Goal: Task Accomplishment & Management: Use online tool/utility

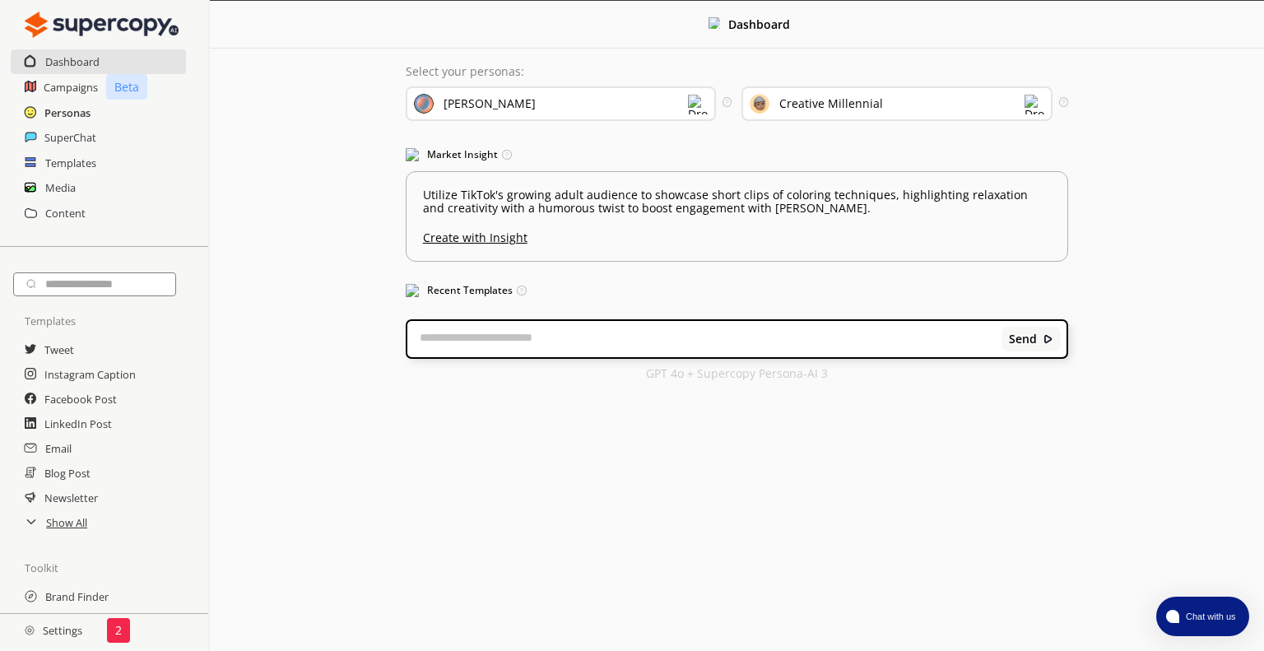
click at [74, 114] on h2 "Personas" at bounding box center [67, 112] width 46 height 25
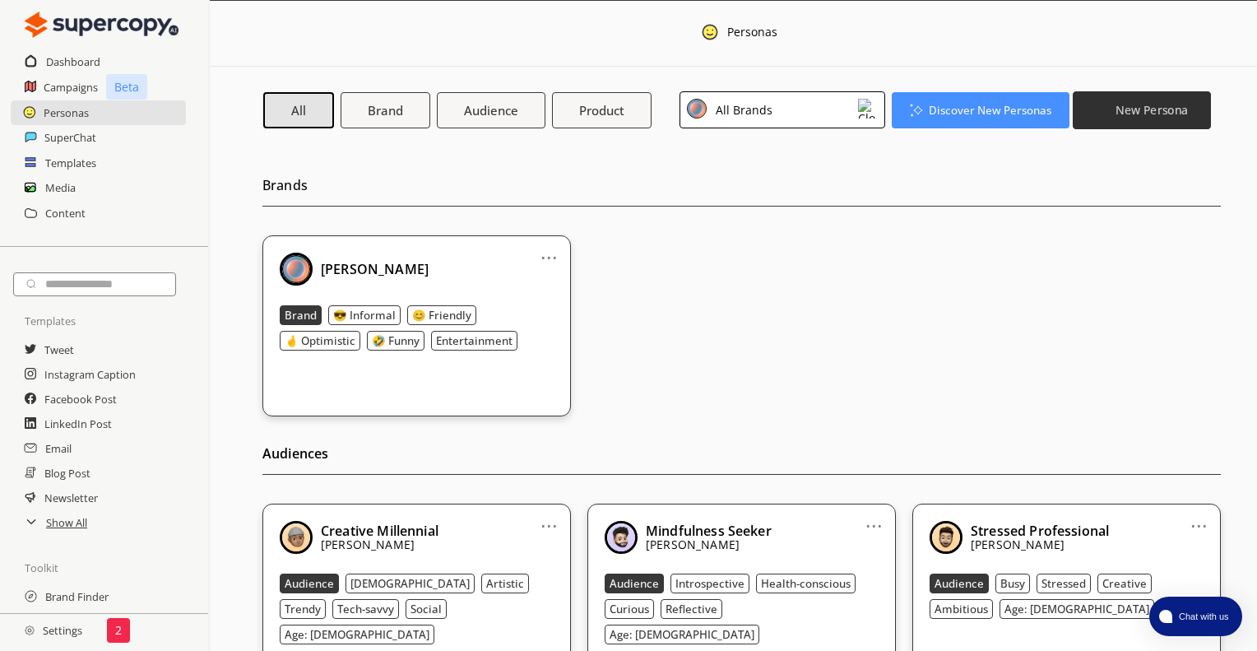
click at [1122, 100] on button "New Persona" at bounding box center [1142, 110] width 138 height 38
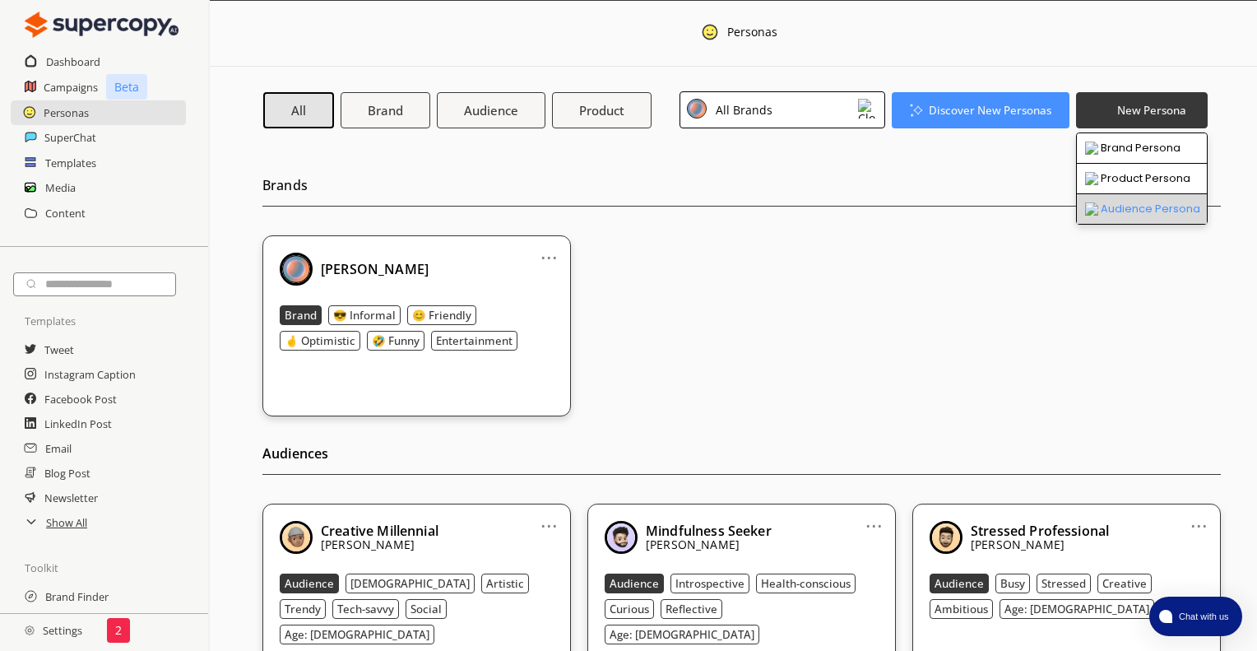
click at [1115, 210] on li "Audience Persona" at bounding box center [1142, 209] width 130 height 30
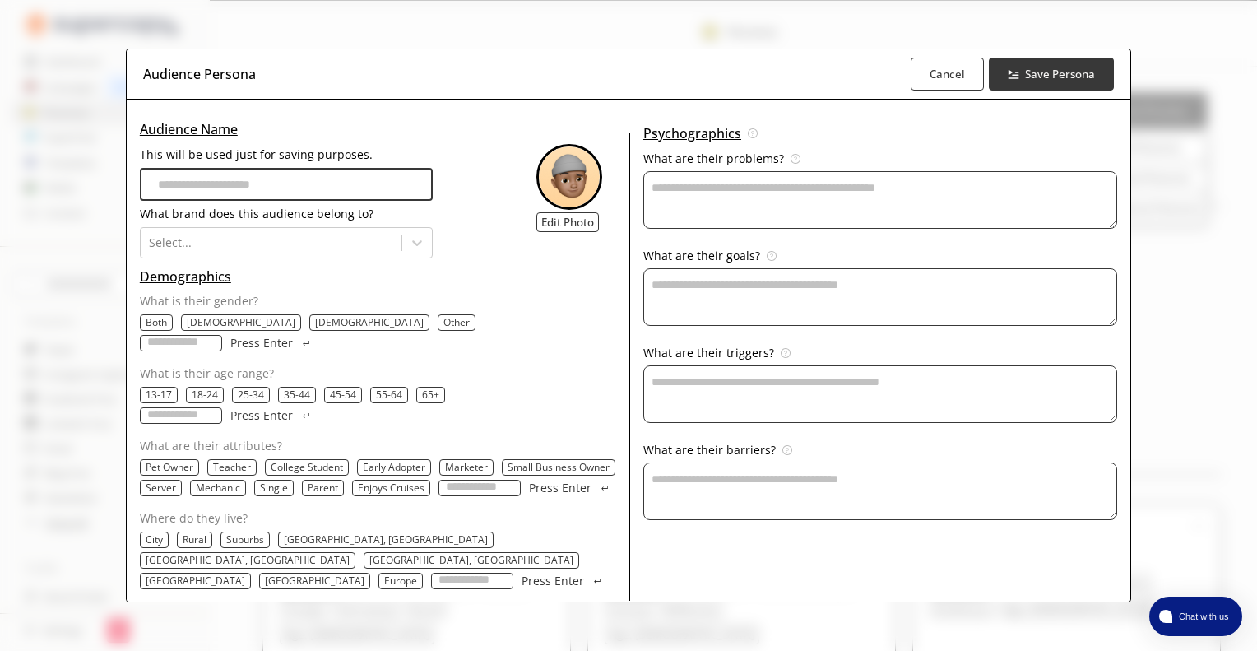
click at [207, 329] on p "[DEMOGRAPHIC_DATA]" at bounding box center [241, 322] width 109 height 13
click at [213, 396] on p "18-24" at bounding box center [205, 394] width 26 height 13
click at [244, 396] on p "25-34" at bounding box center [252, 394] width 26 height 13
click at [287, 395] on p "35-44" at bounding box center [300, 394] width 26 height 13
click at [245, 574] on p "[GEOGRAPHIC_DATA]" at bounding box center [196, 580] width 100 height 13
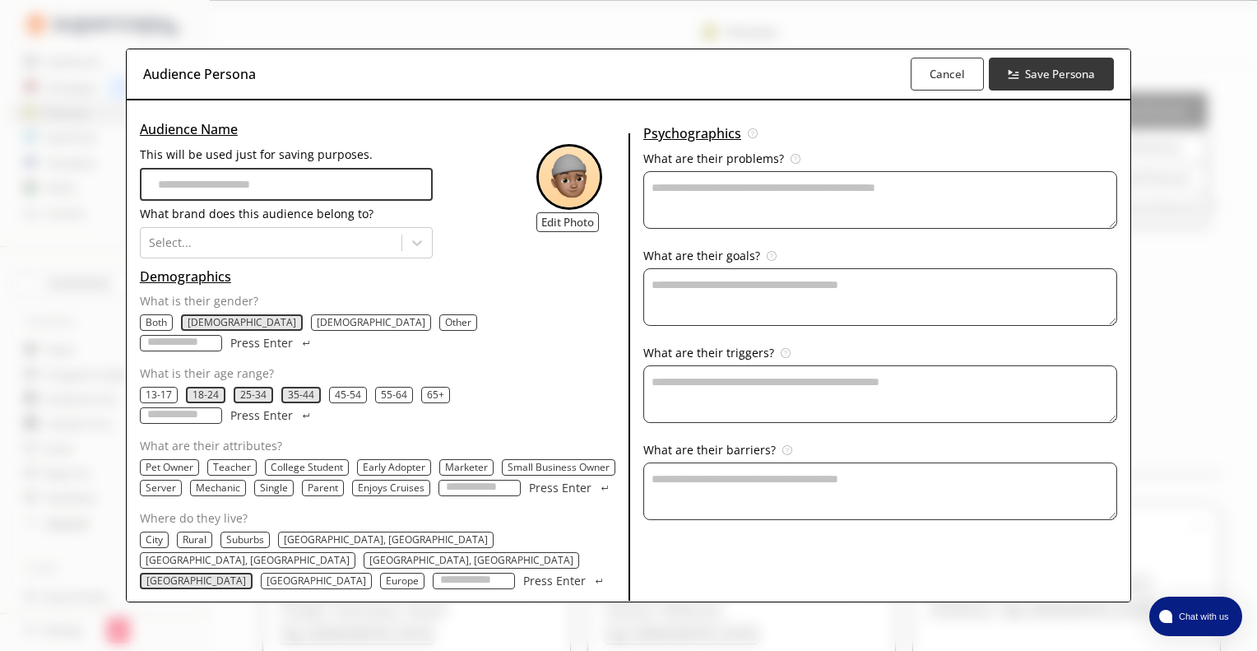
click at [386, 574] on p "Europe" at bounding box center [402, 580] width 33 height 13
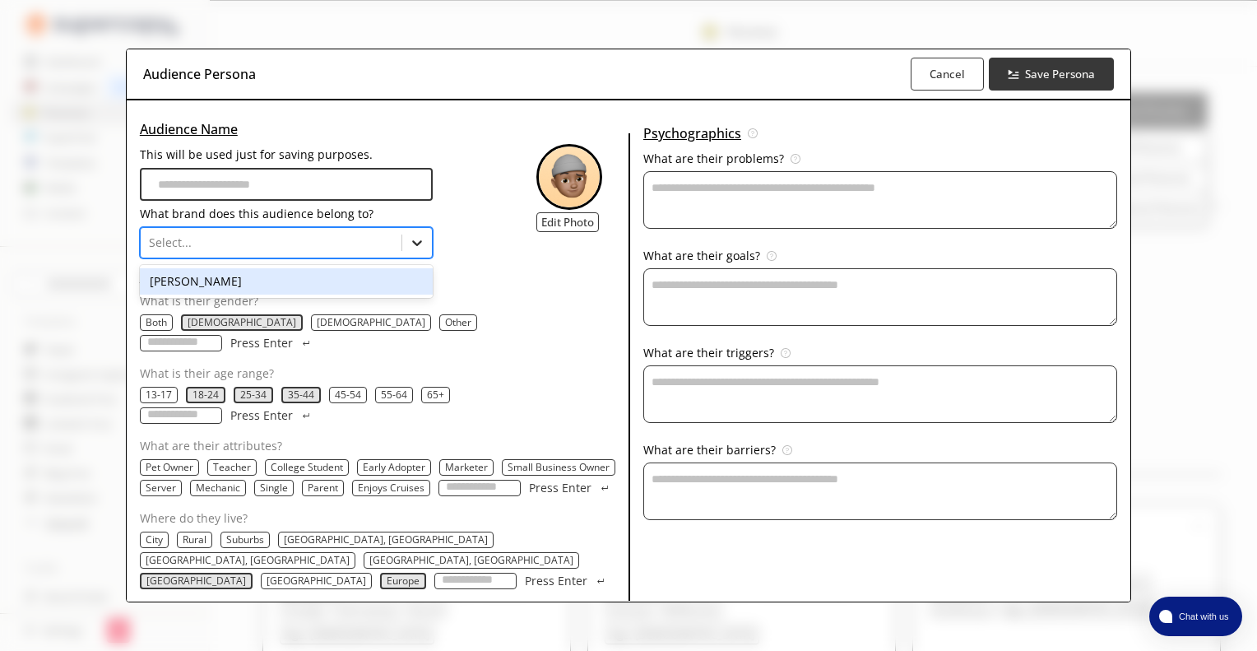
click at [412, 251] on icon at bounding box center [417, 243] width 16 height 16
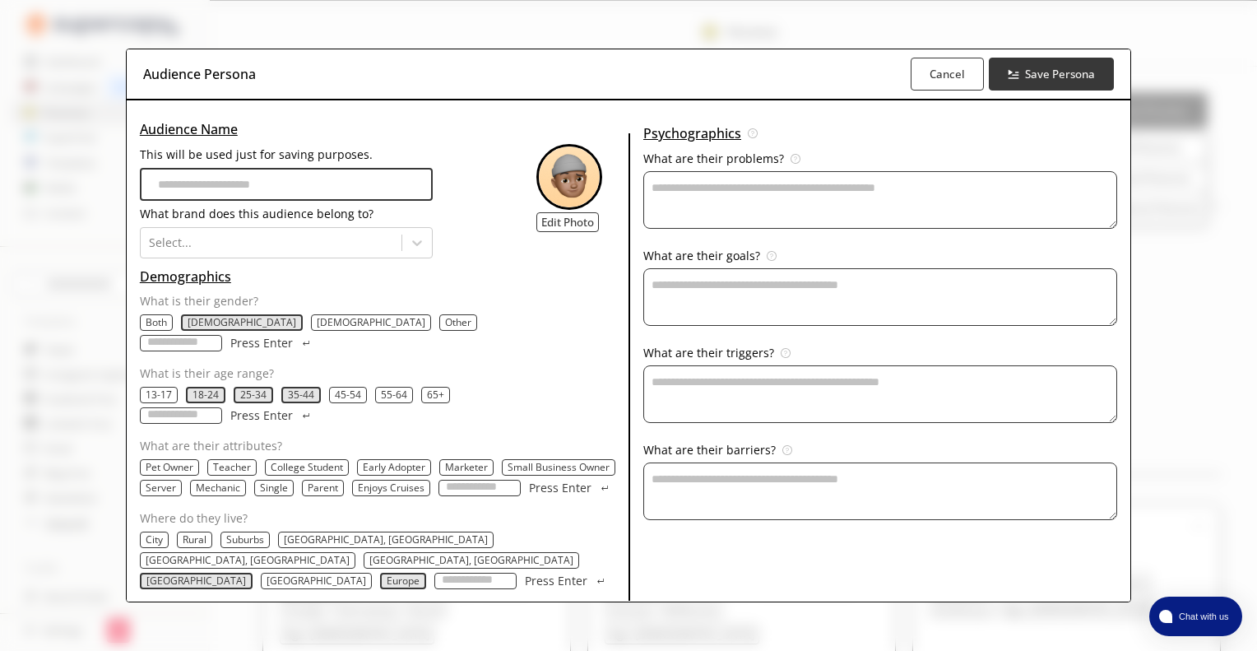
click at [332, 197] on input "This will be used just for saving purposes." at bounding box center [287, 184] width 294 height 33
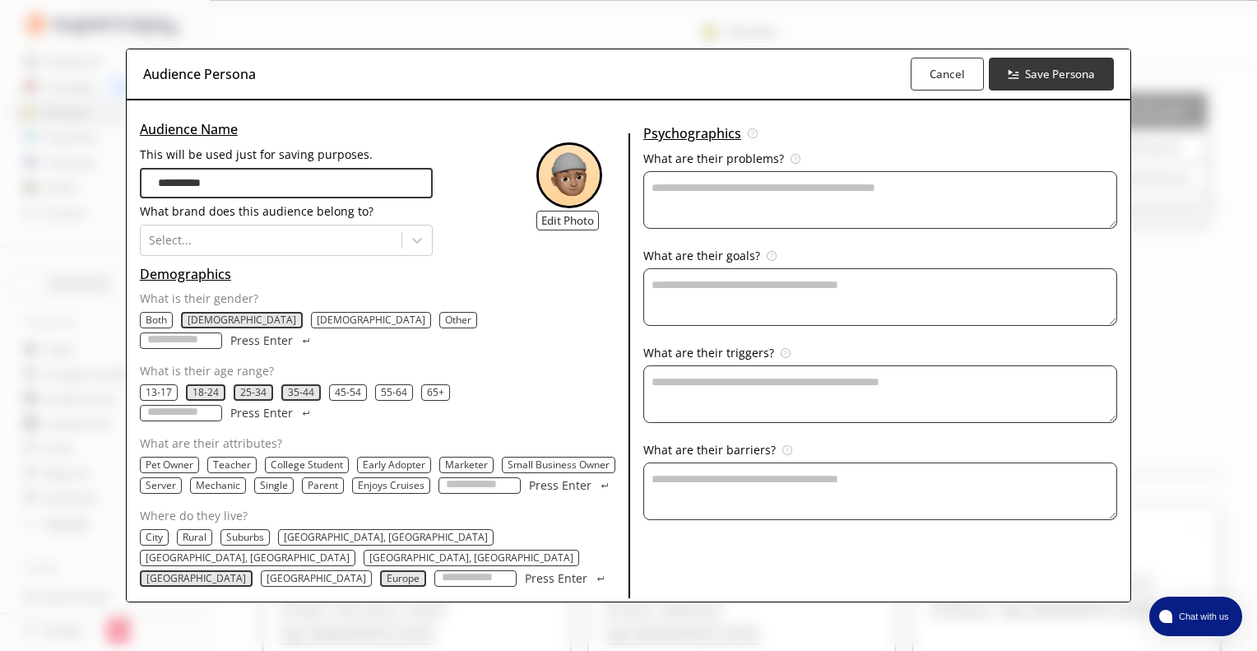
type input "**********"
click at [495, 477] on input "What are their attributes?" at bounding box center [480, 485] width 82 height 16
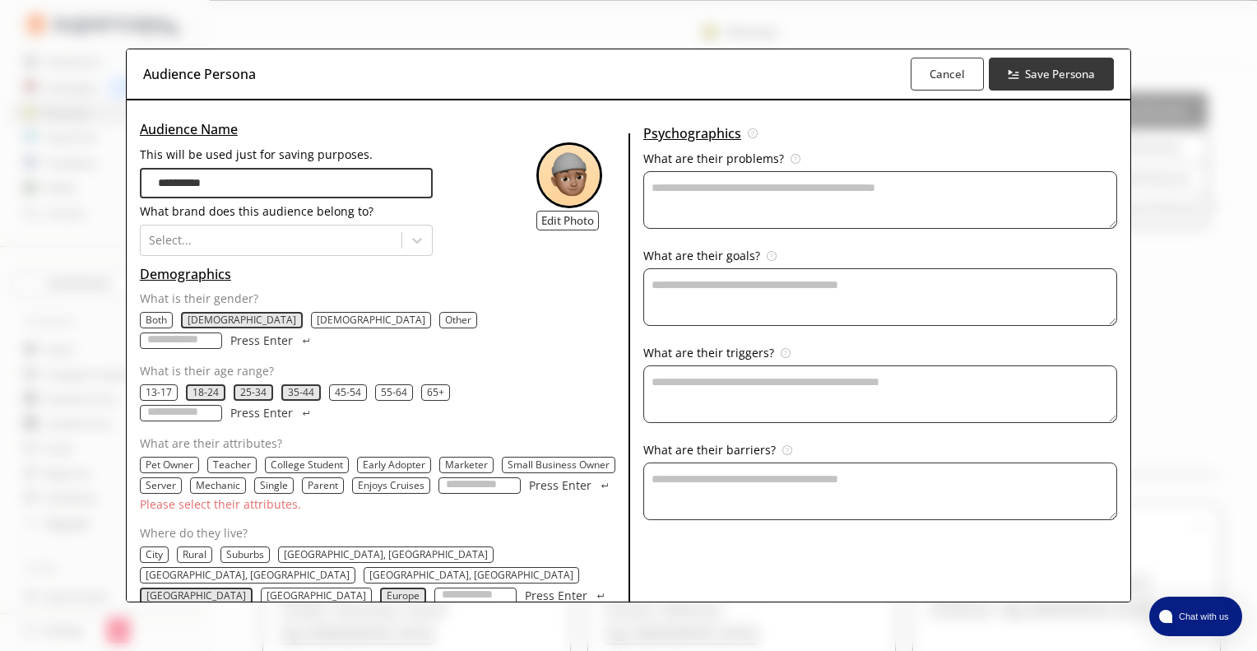
click at [774, 211] on textarea "This will be used just for saving purposes." at bounding box center [880, 200] width 474 height 58
click at [955, 88] on button "Cancel" at bounding box center [946, 74] width 77 height 35
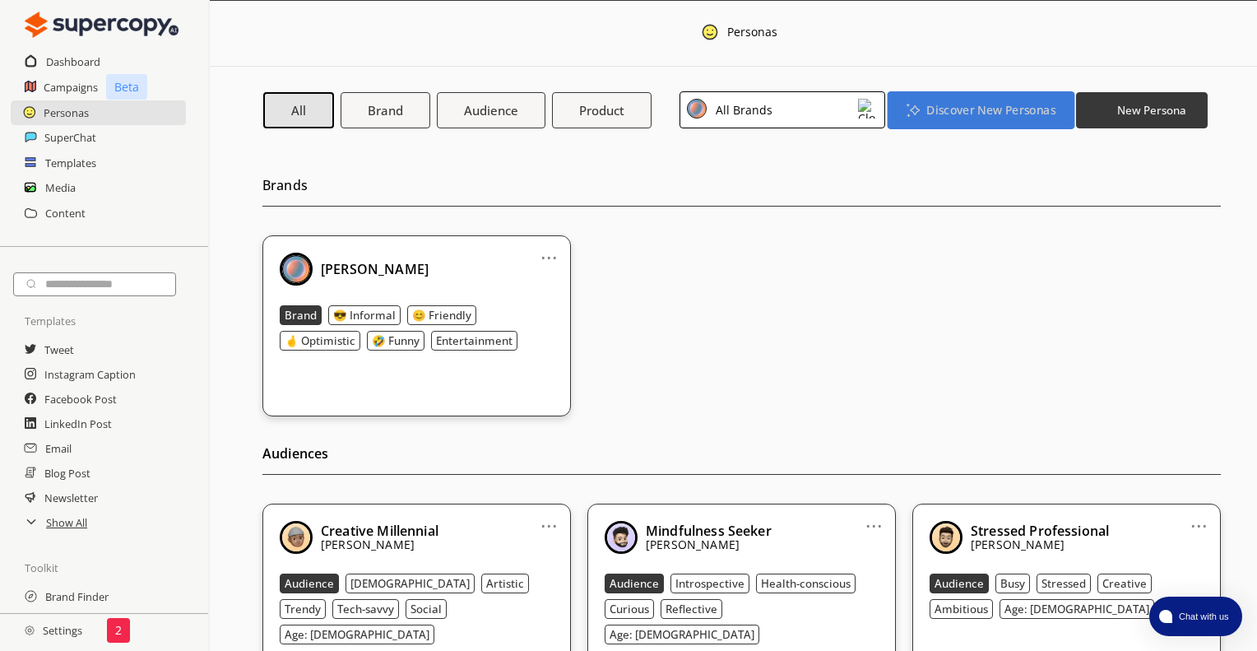
click at [946, 110] on b "Discover New Personas" at bounding box center [991, 110] width 128 height 16
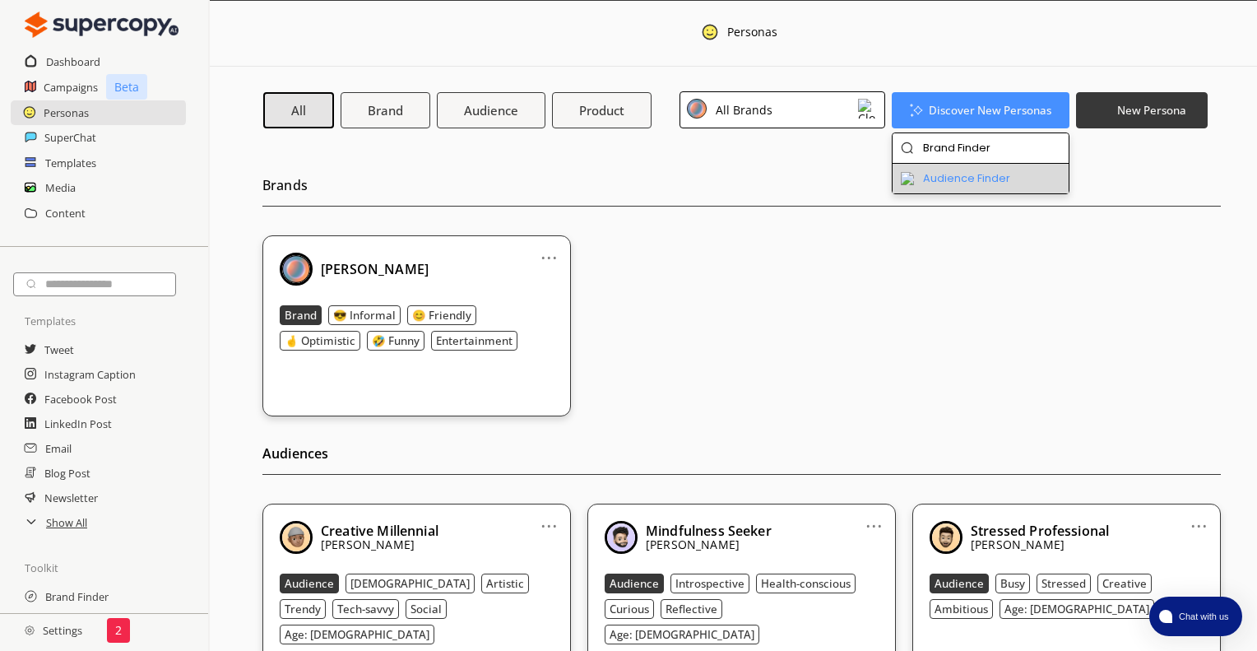
click at [963, 179] on li "Audience Finder" at bounding box center [981, 179] width 177 height 30
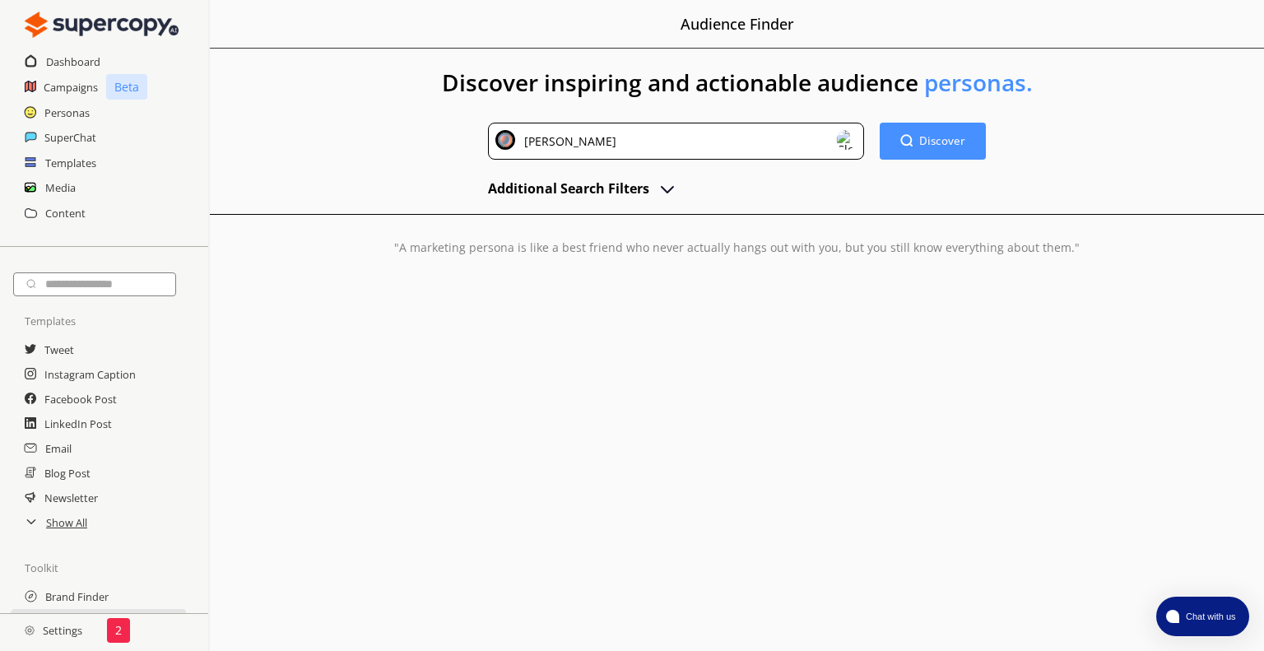
click at [847, 142] on img at bounding box center [847, 140] width 20 height 20
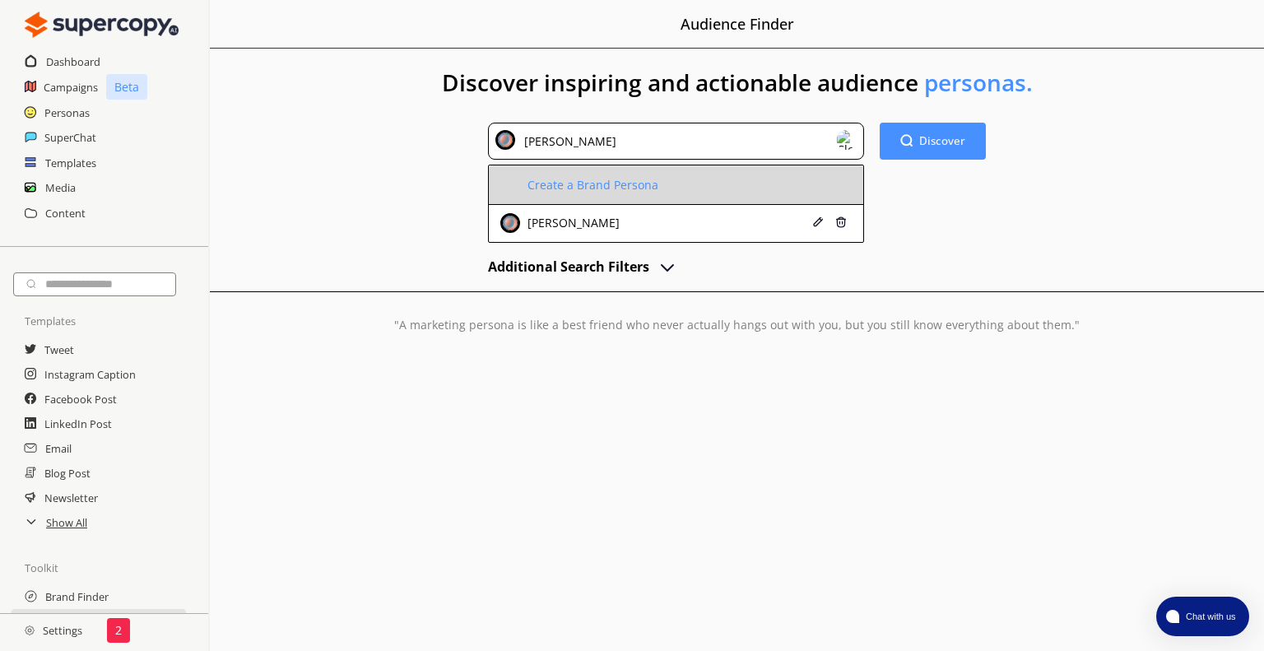
click at [523, 192] on span at bounding box center [521, 185] width 3 height 13
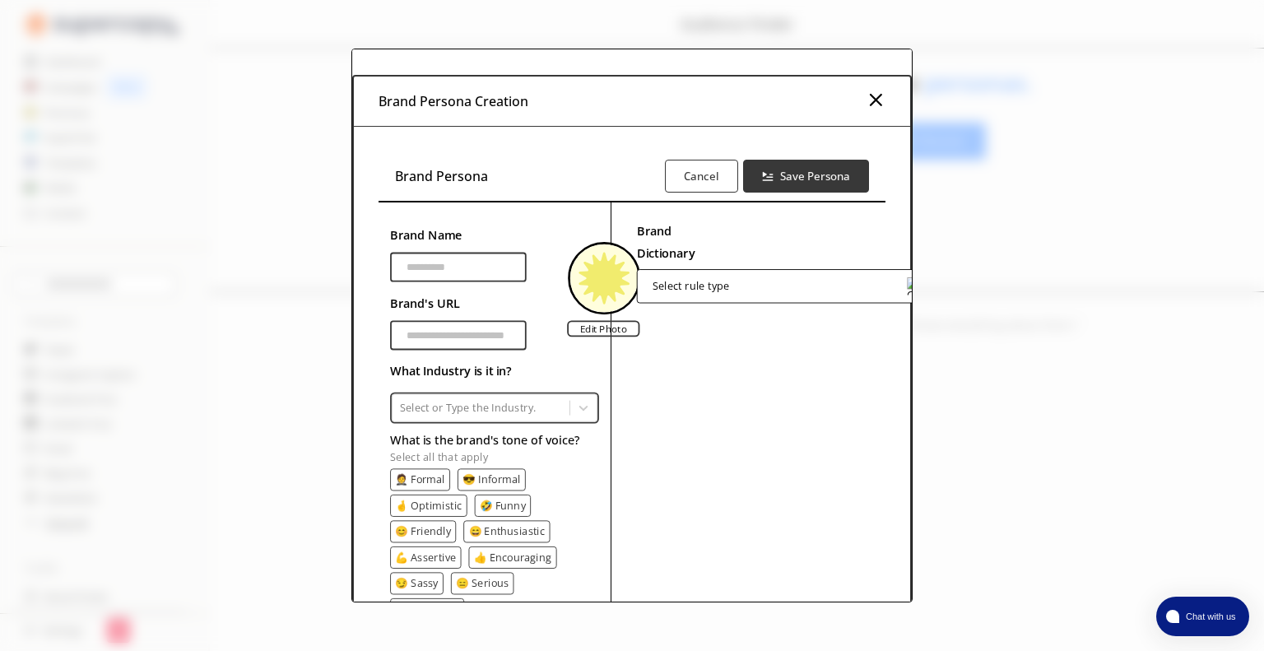
scroll to position [2, 0]
click at [485, 281] on input "Brand Name" at bounding box center [458, 268] width 137 height 30
click at [490, 332] on input "Brand Name" at bounding box center [458, 336] width 137 height 30
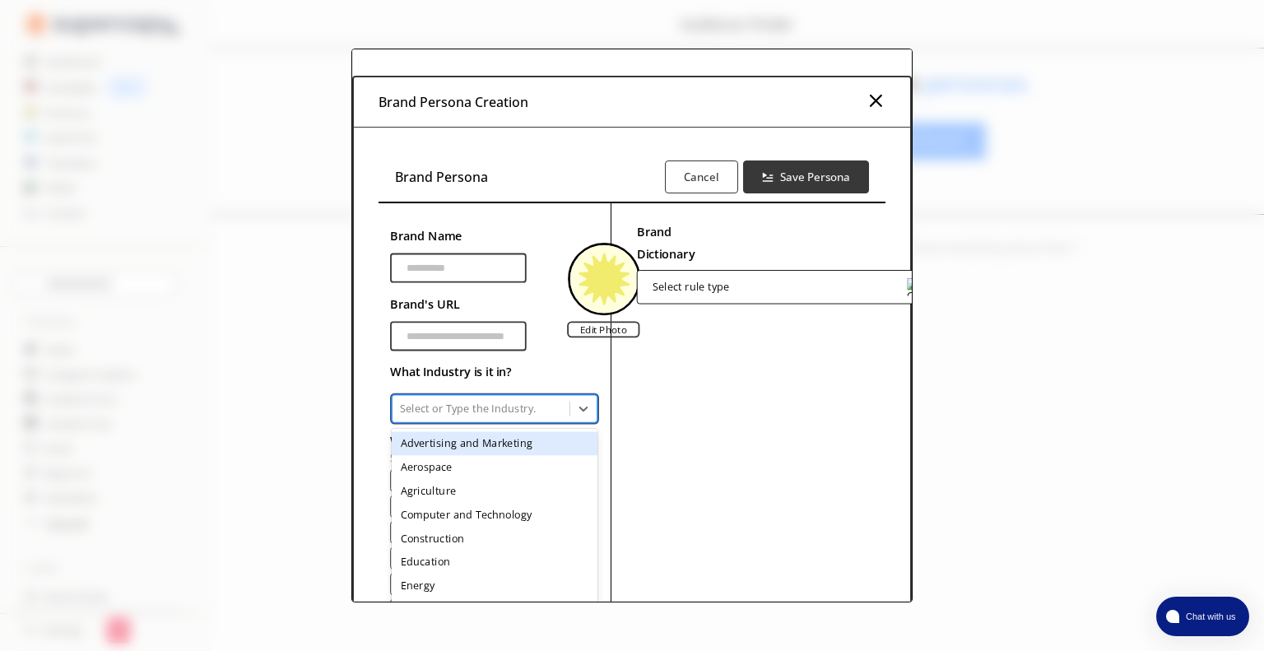
click at [520, 407] on div at bounding box center [481, 408] width 162 height 15
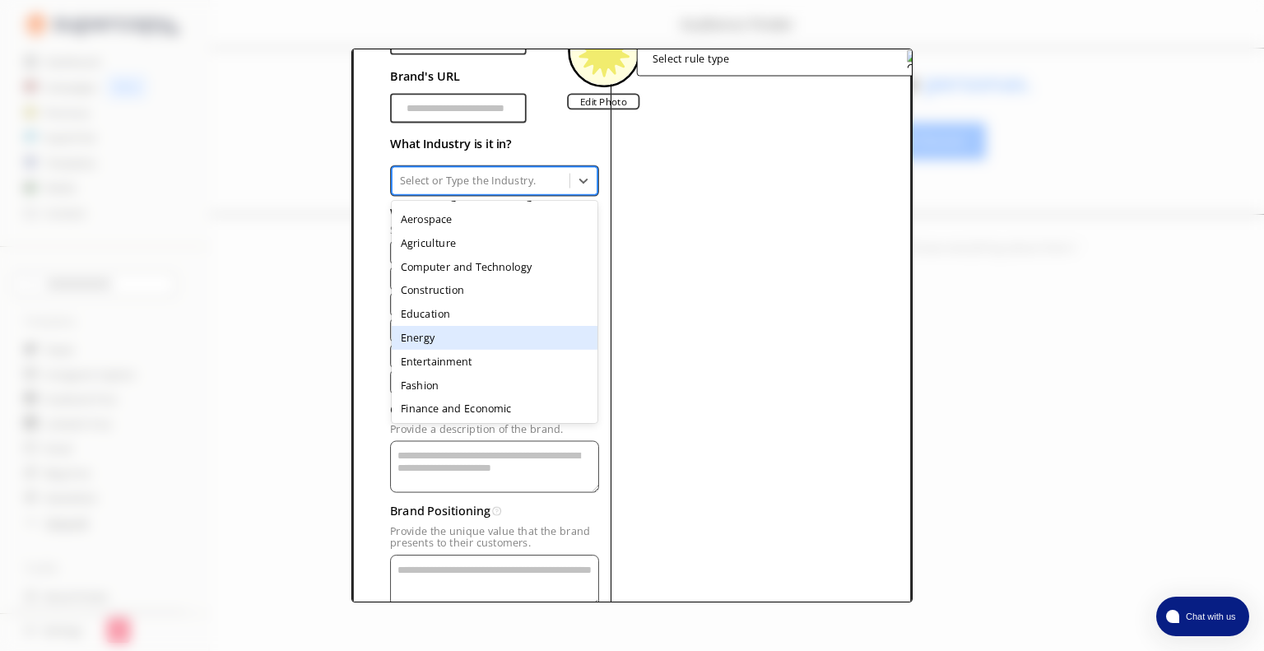
scroll to position [0, 0]
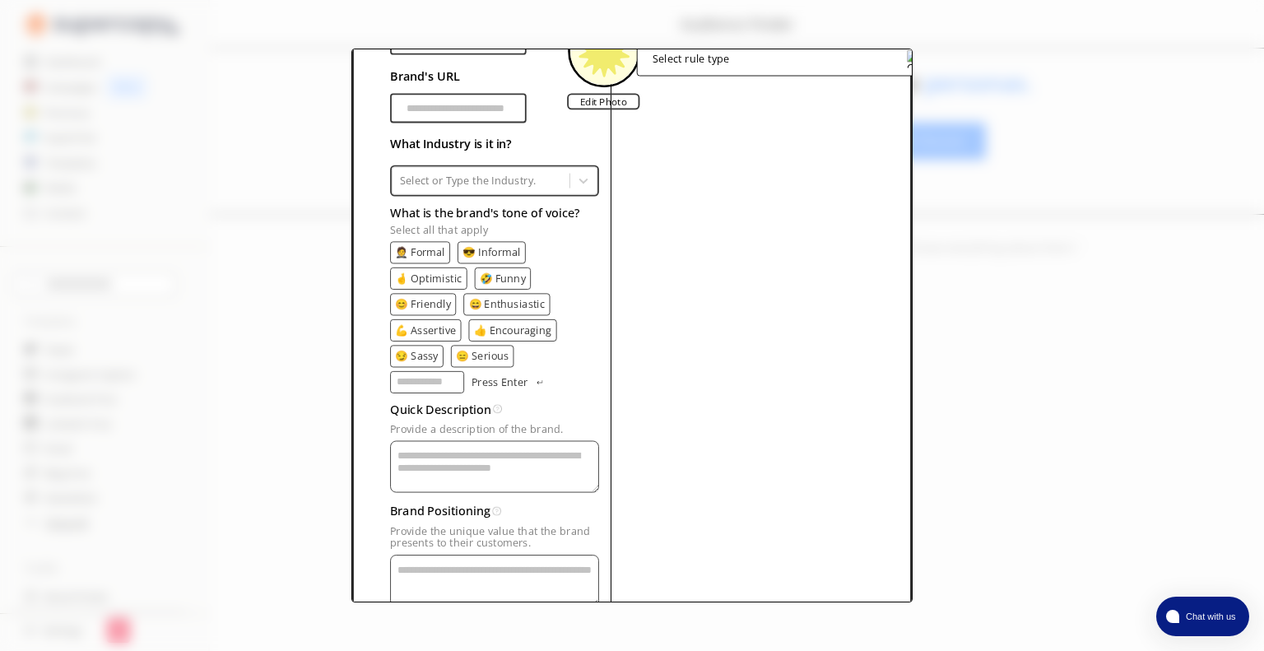
click at [643, 203] on div "Brand Dictionary Define key brand-specific terms and language for consistent me…" at bounding box center [864, 315] width 507 height 680
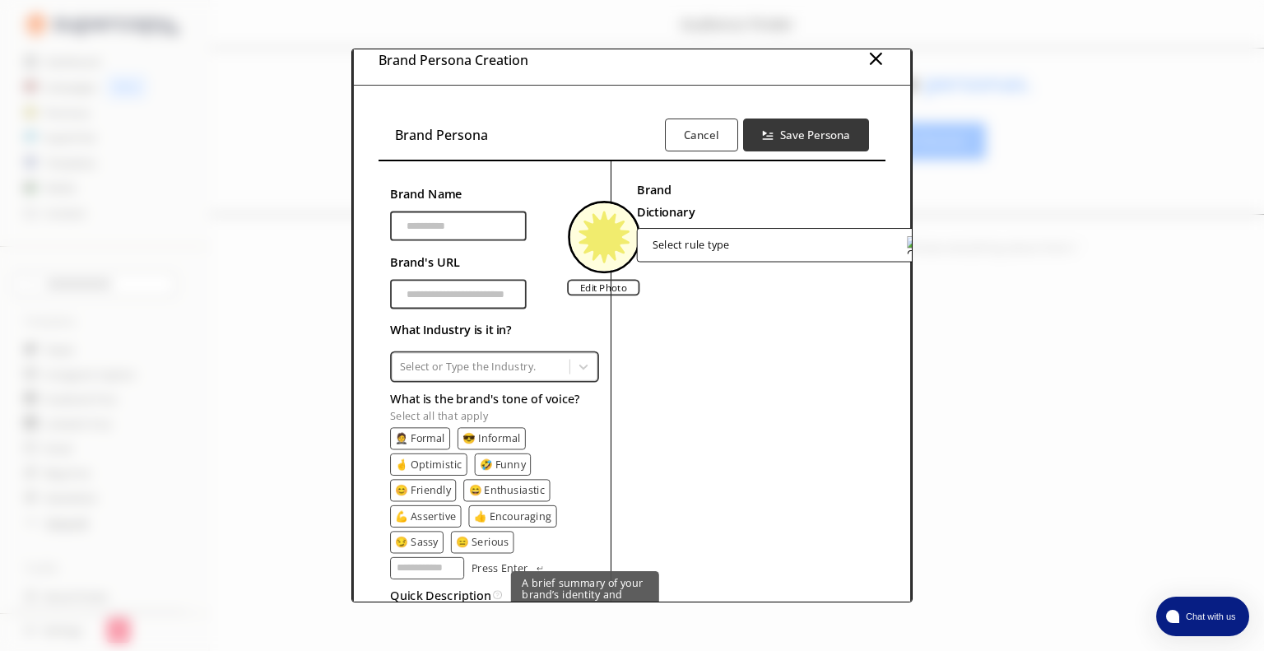
scroll to position [43, 0]
click at [481, 217] on input "Brand Name" at bounding box center [458, 226] width 137 height 30
type input "*******"
click at [504, 288] on input "Brand Name" at bounding box center [458, 295] width 137 height 30
paste input "**********"
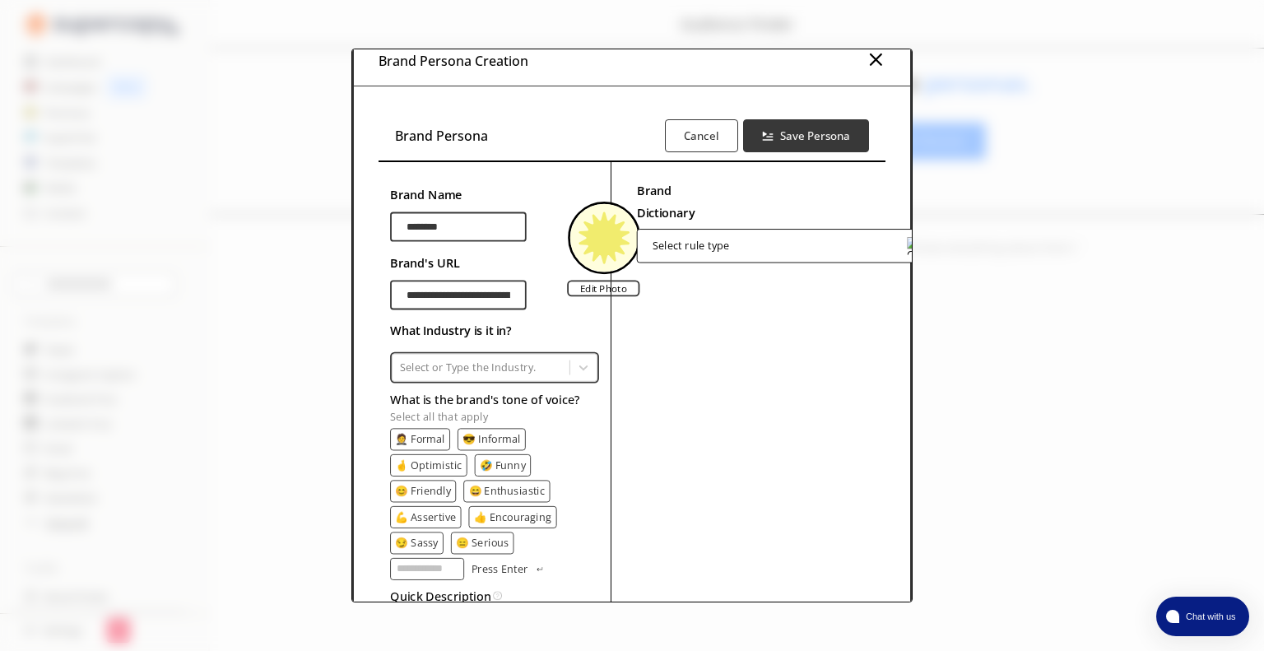
scroll to position [0, 318]
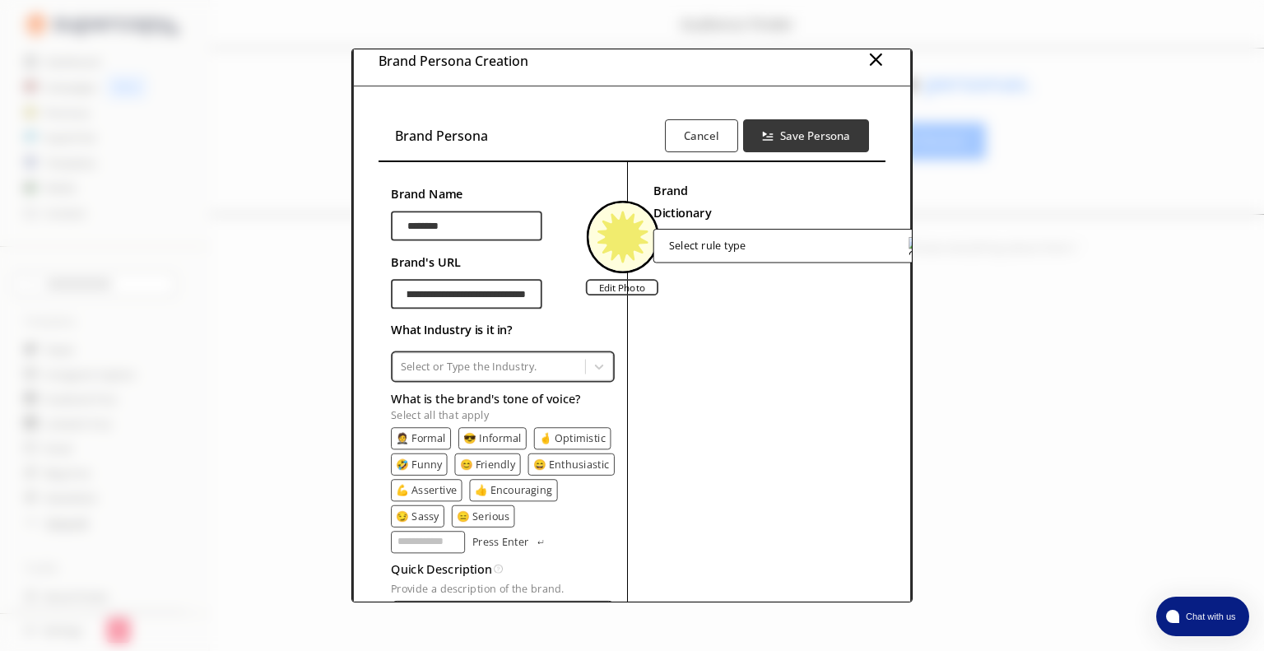
type input "**********"
click at [489, 221] on input "*******" at bounding box center [466, 226] width 151 height 30
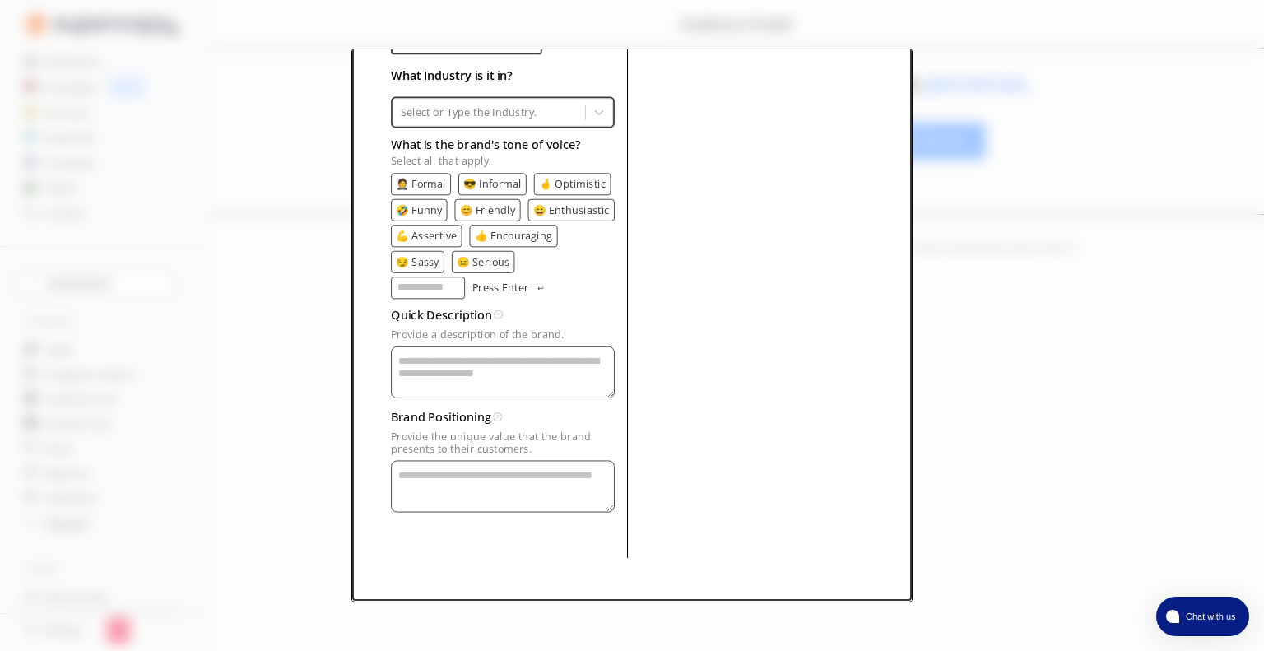
click at [471, 363] on textarea "Provide a description of the brand." at bounding box center [503, 372] width 224 height 52
paste textarea "**********"
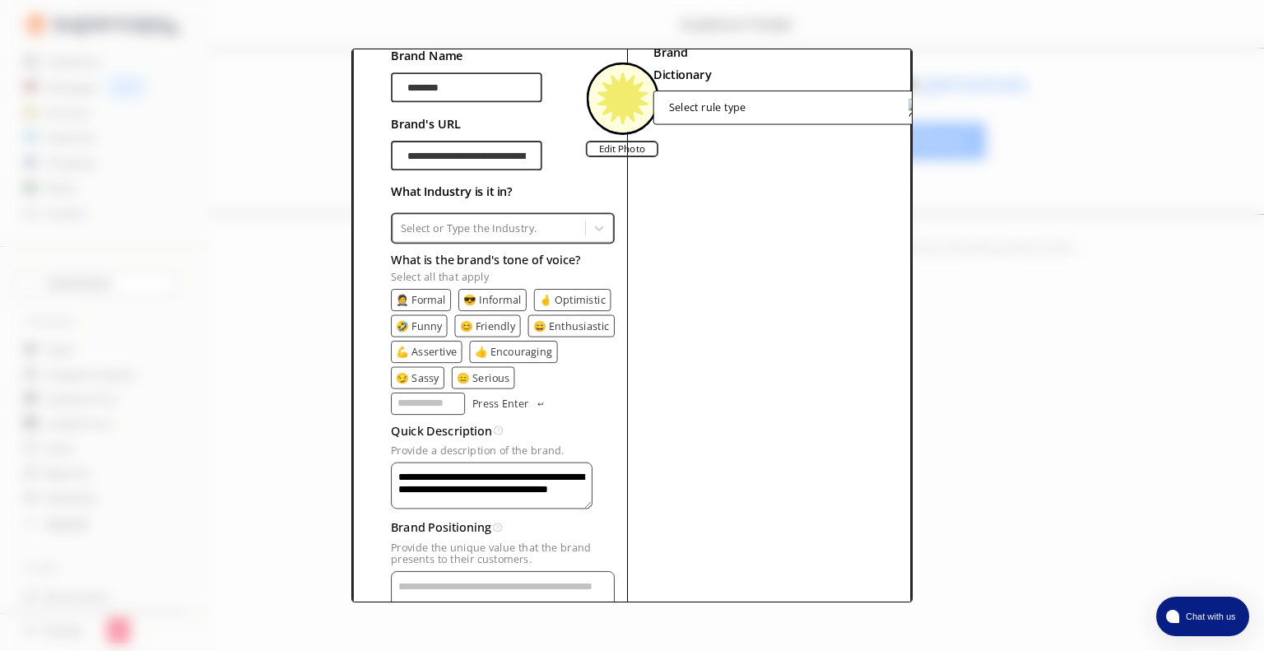
scroll to position [180, 0]
type textarea "**********"
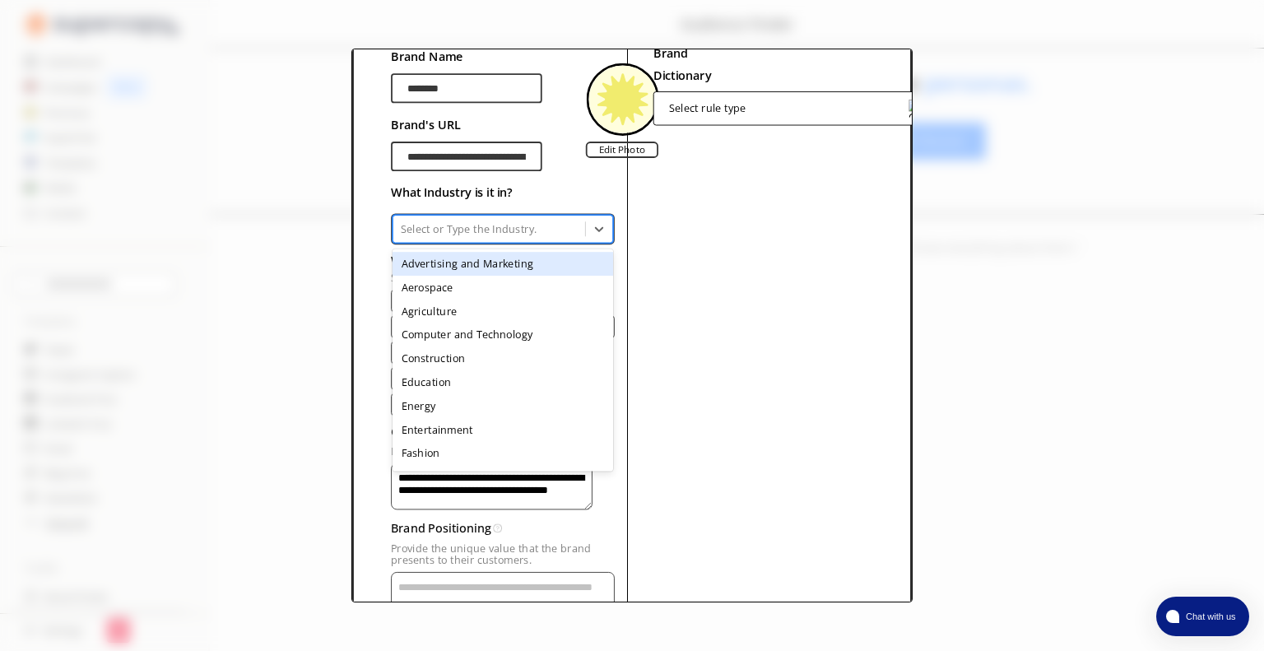
click at [564, 228] on div at bounding box center [489, 228] width 177 height 15
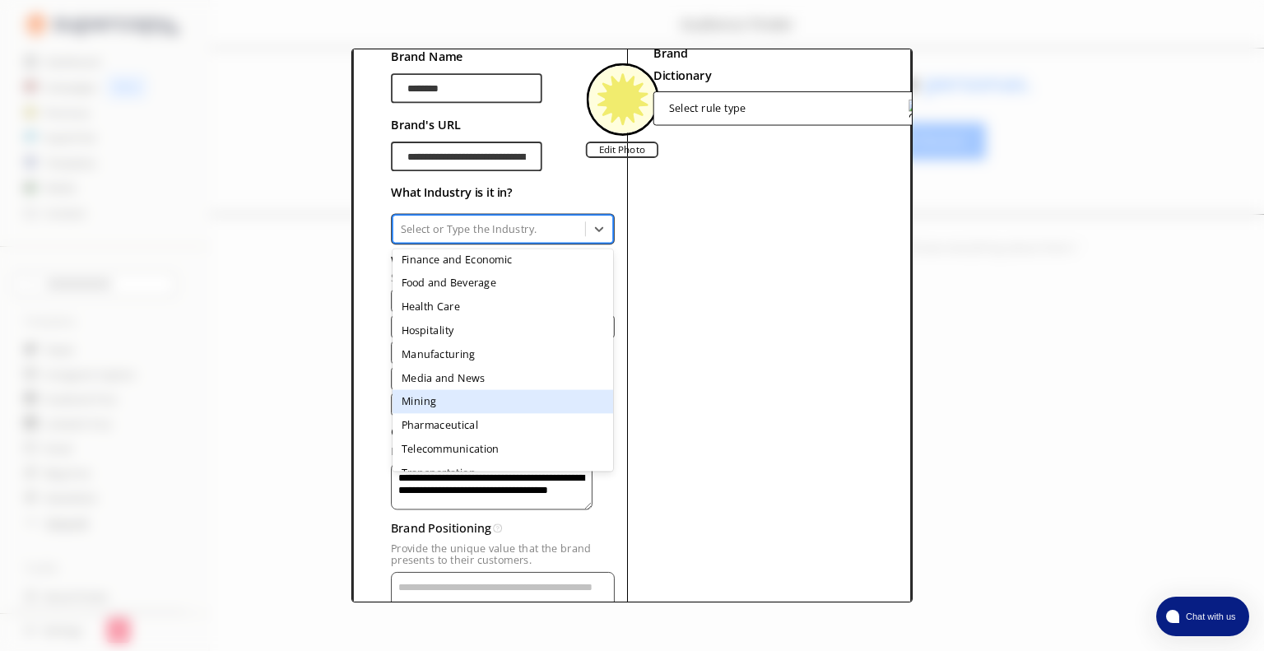
scroll to position [260, 0]
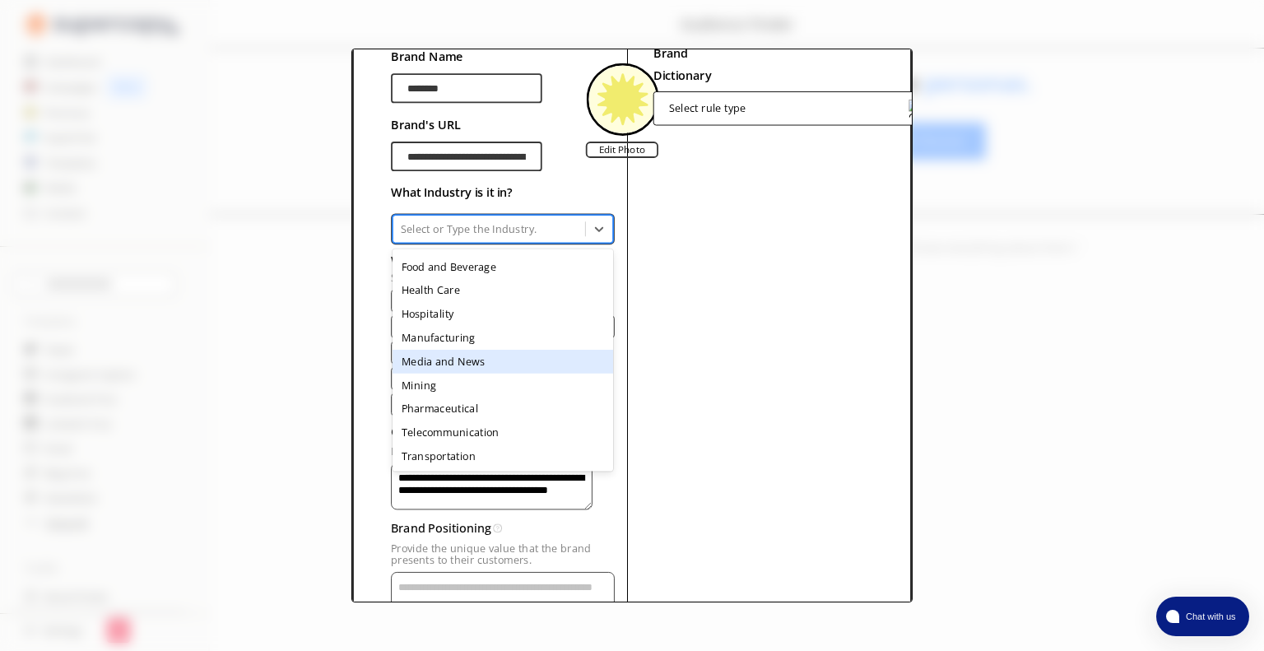
click at [505, 355] on div "Media and News" at bounding box center [503, 361] width 221 height 24
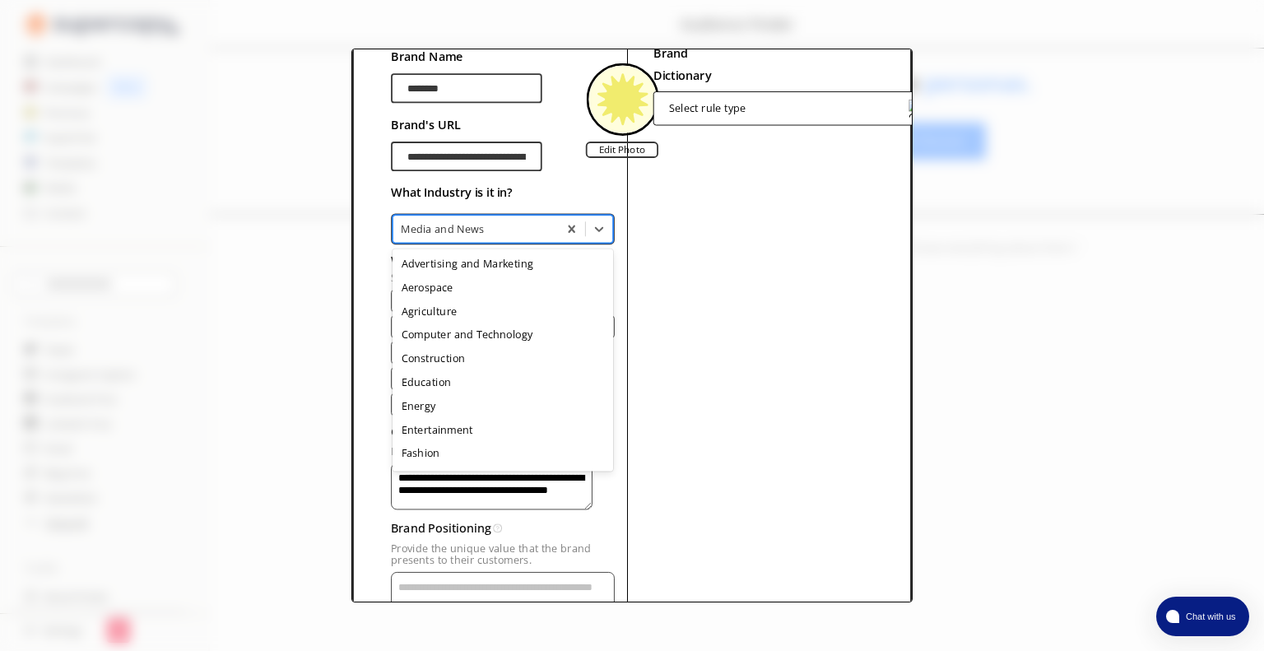
scroll to position [160, 0]
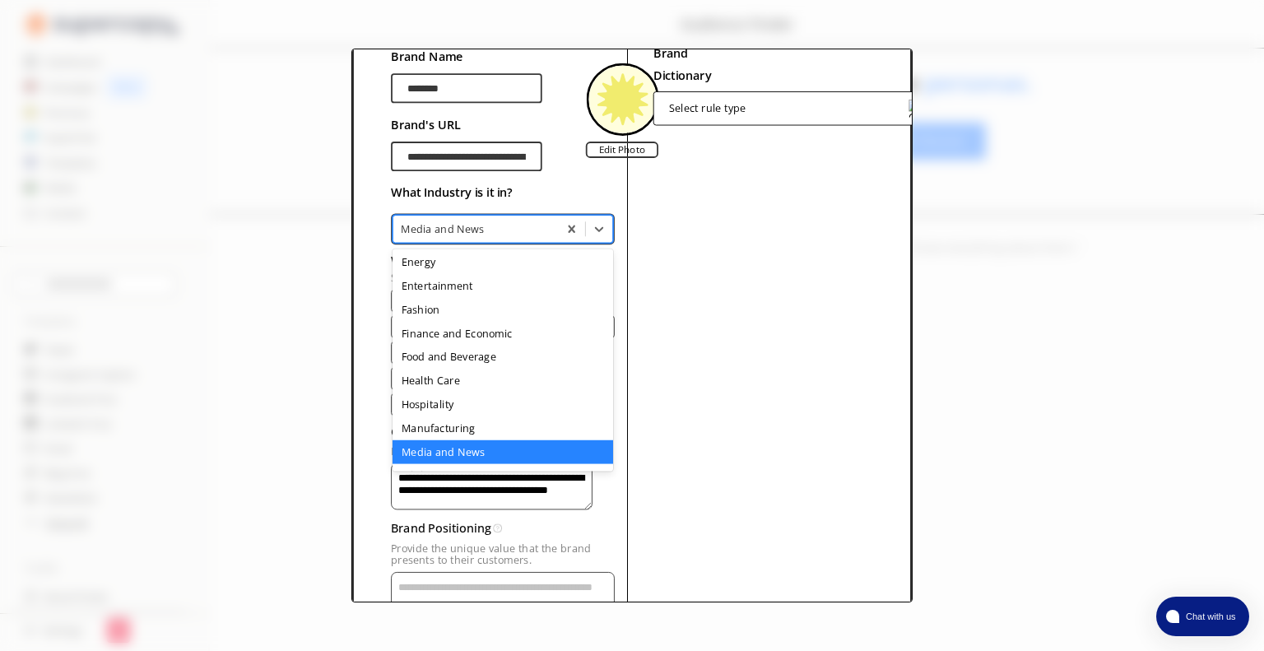
click at [548, 235] on div "Media and News" at bounding box center [475, 228] width 165 height 21
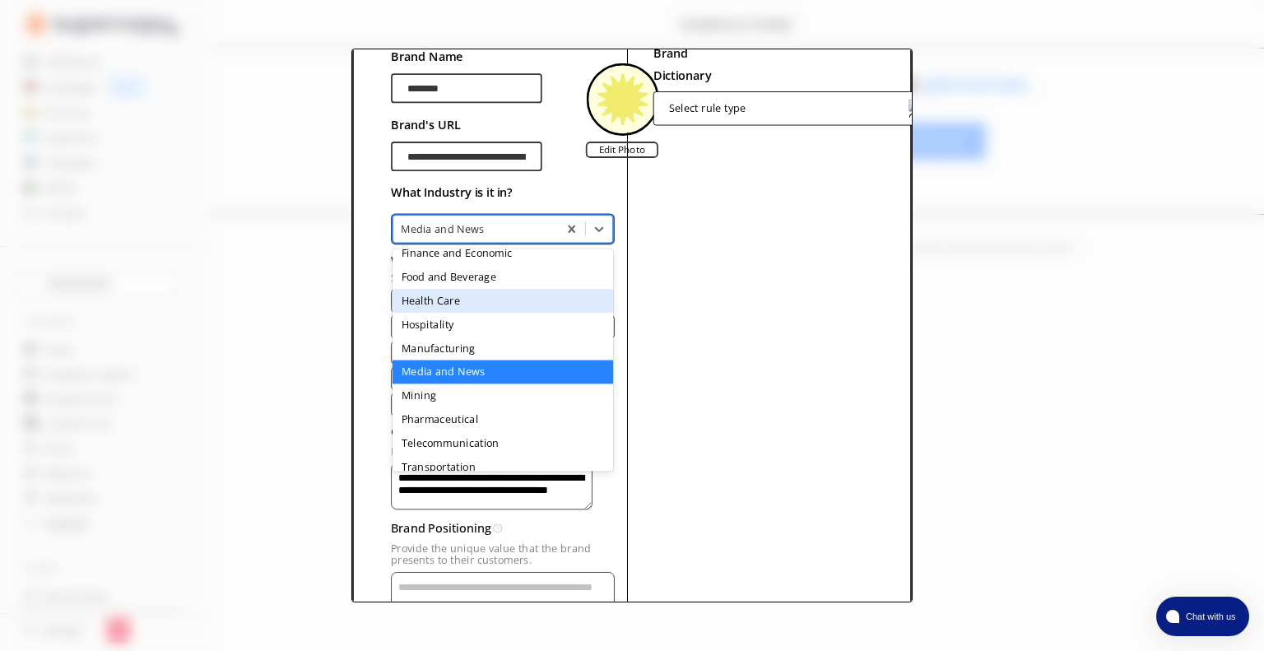
scroll to position [260, 0]
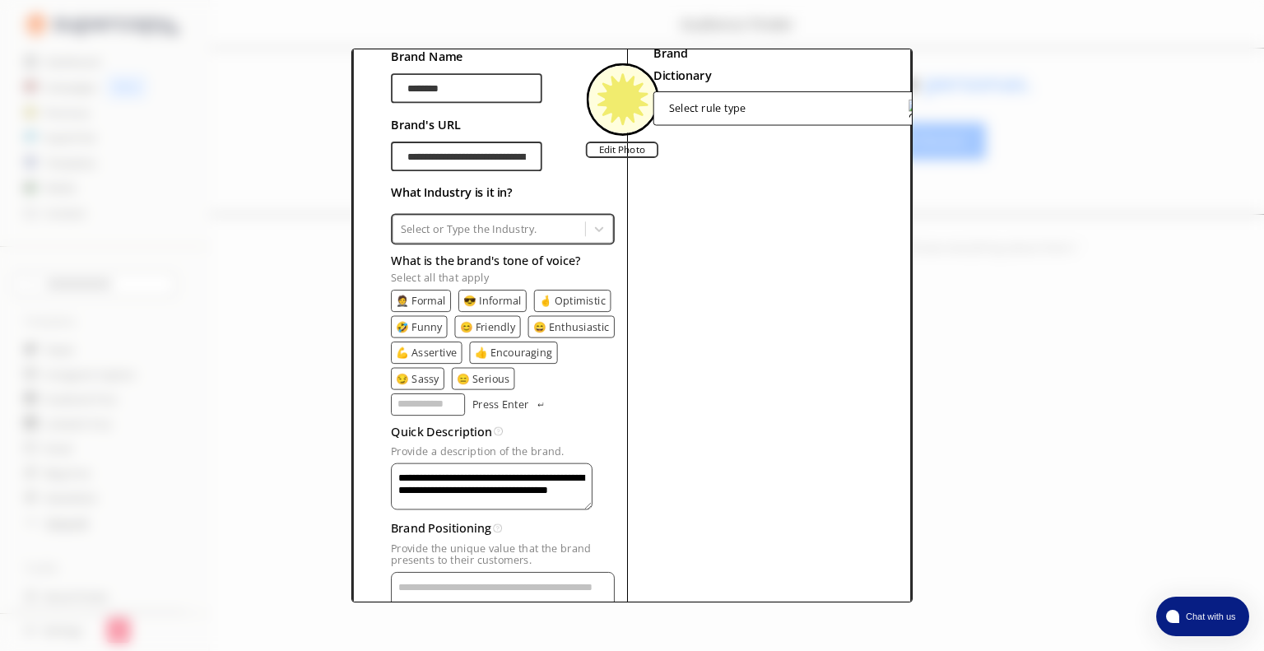
click at [619, 276] on div "**********" at bounding box center [632, 347] width 507 height 645
click at [516, 302] on p "😎 Informal" at bounding box center [492, 301] width 58 height 12
click at [509, 327] on p "😊 Friendly" at bounding box center [488, 326] width 56 height 12
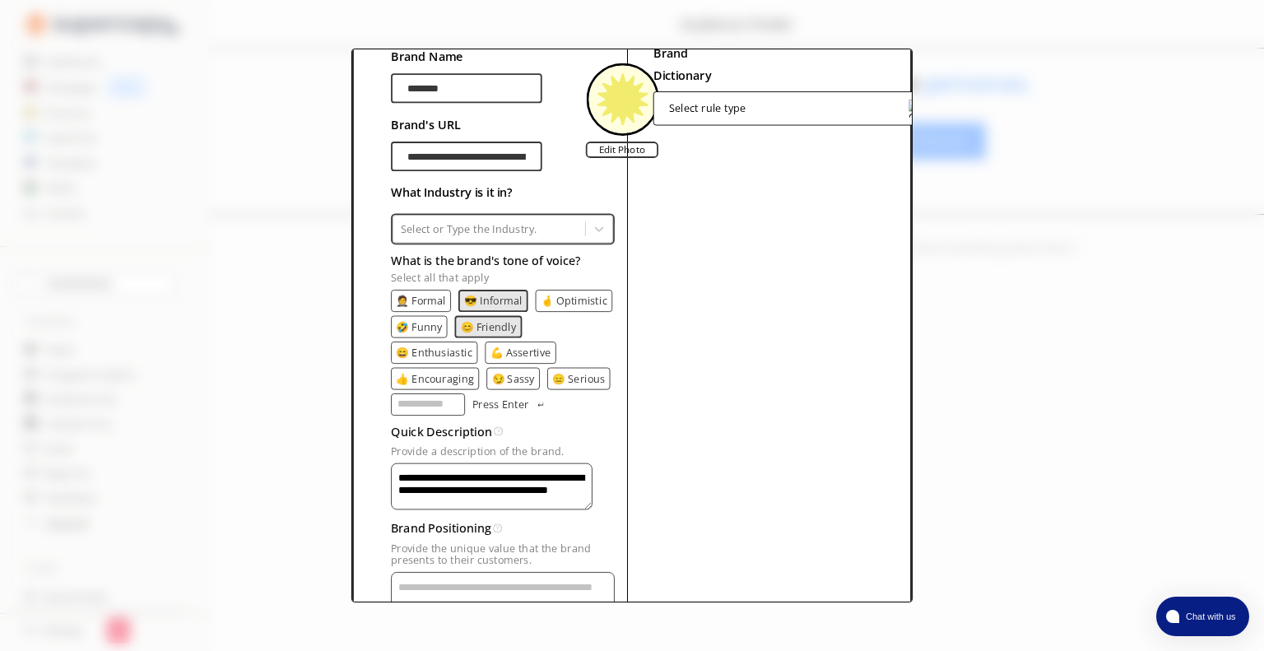
click at [457, 379] on p "👍 Encouraging" at bounding box center [436, 378] width 78 height 12
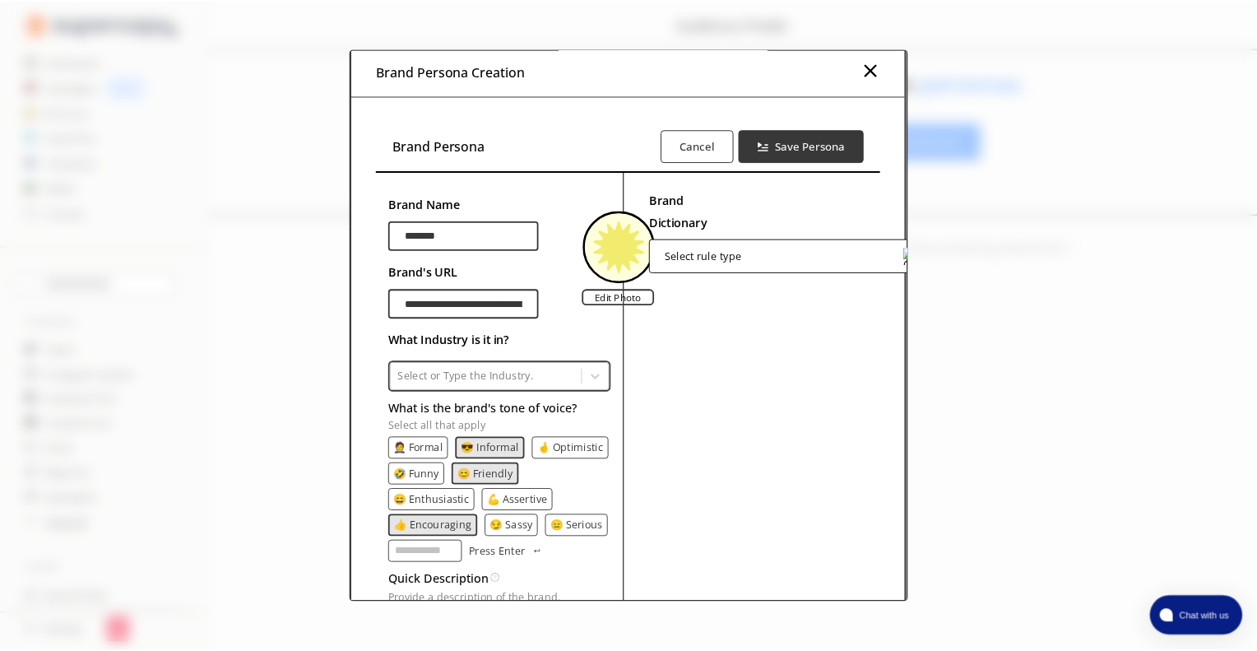
scroll to position [0, 1]
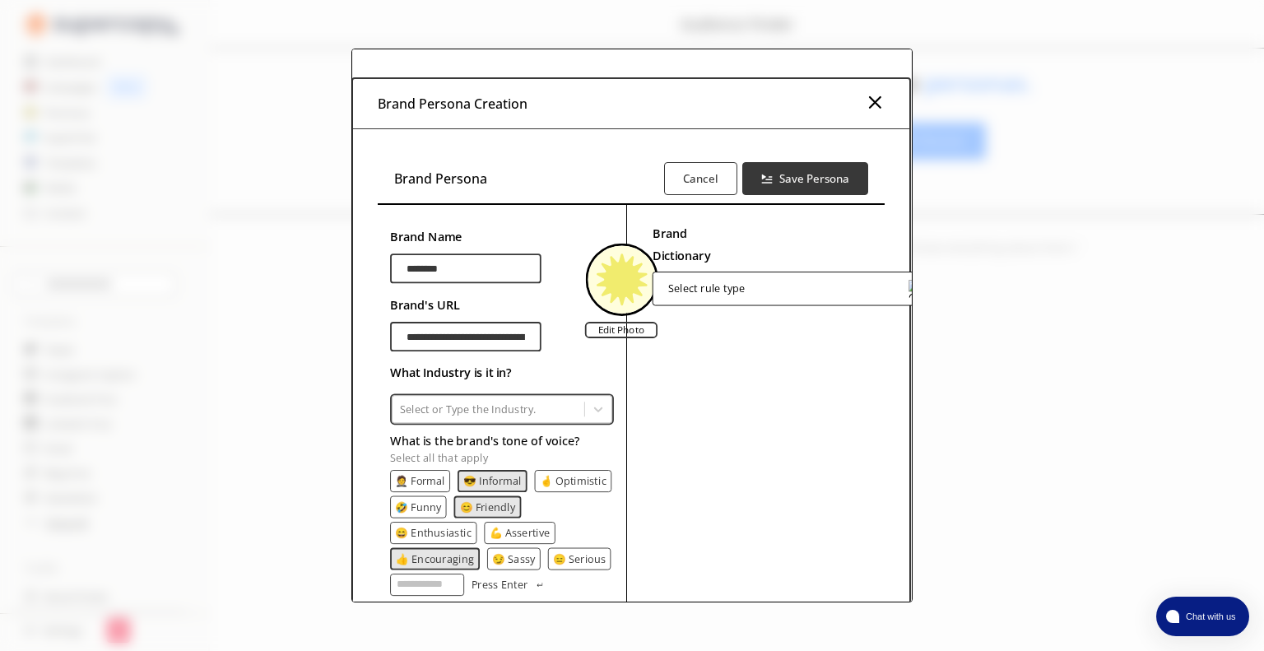
click at [731, 289] on div "Select rule type" at bounding box center [706, 288] width 77 height 12
click at [801, 180] on b "Save Persona" at bounding box center [814, 178] width 73 height 16
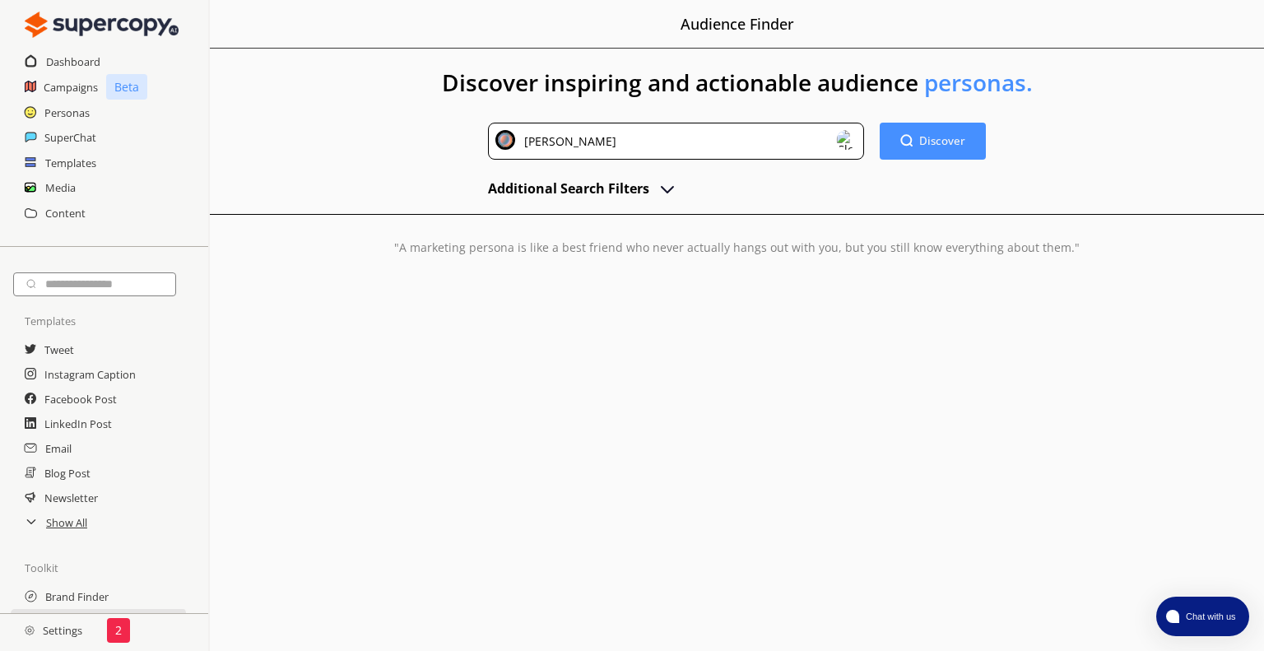
click at [815, 144] on div "[PERSON_NAME]" at bounding box center [676, 141] width 376 height 37
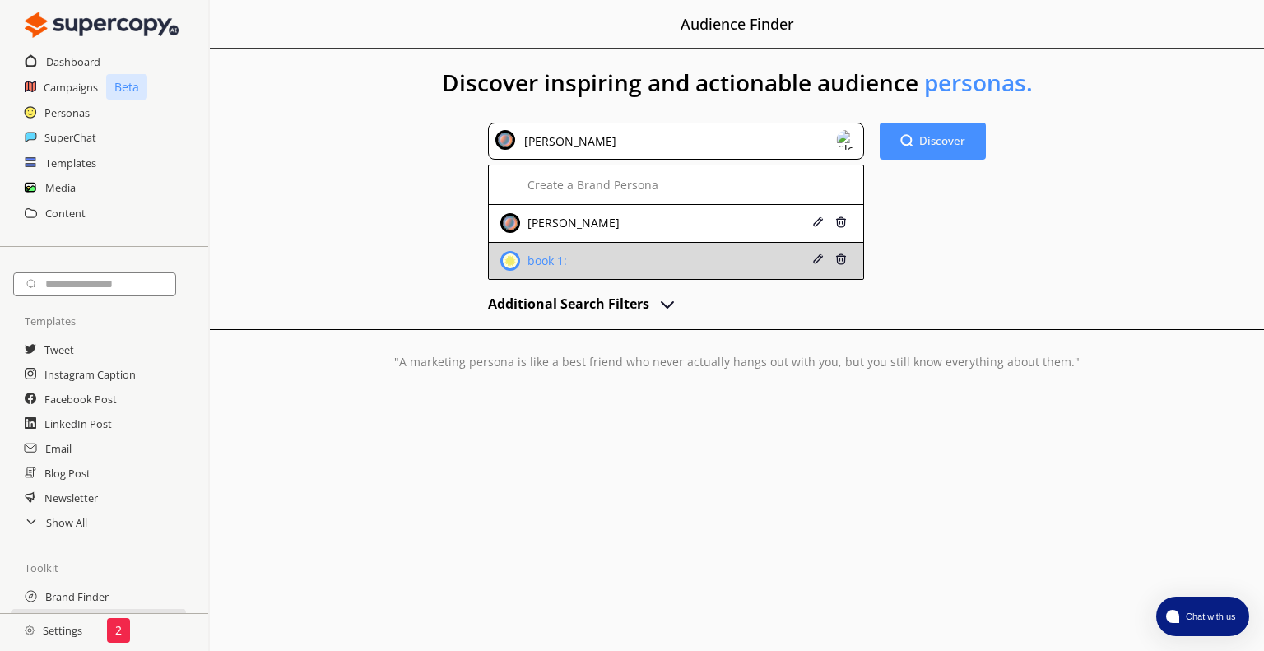
click at [755, 267] on div "book 1:" at bounding box center [645, 261] width 290 height 20
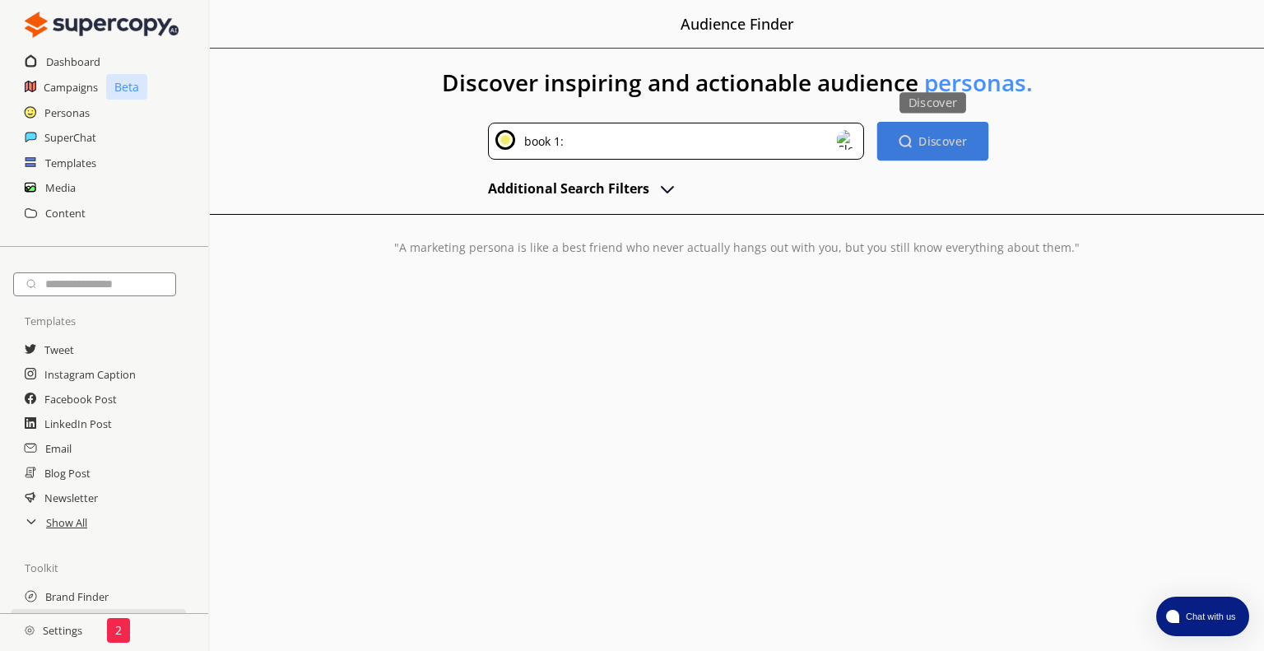
click at [919, 138] on button "Discover Discover" at bounding box center [932, 141] width 111 height 39
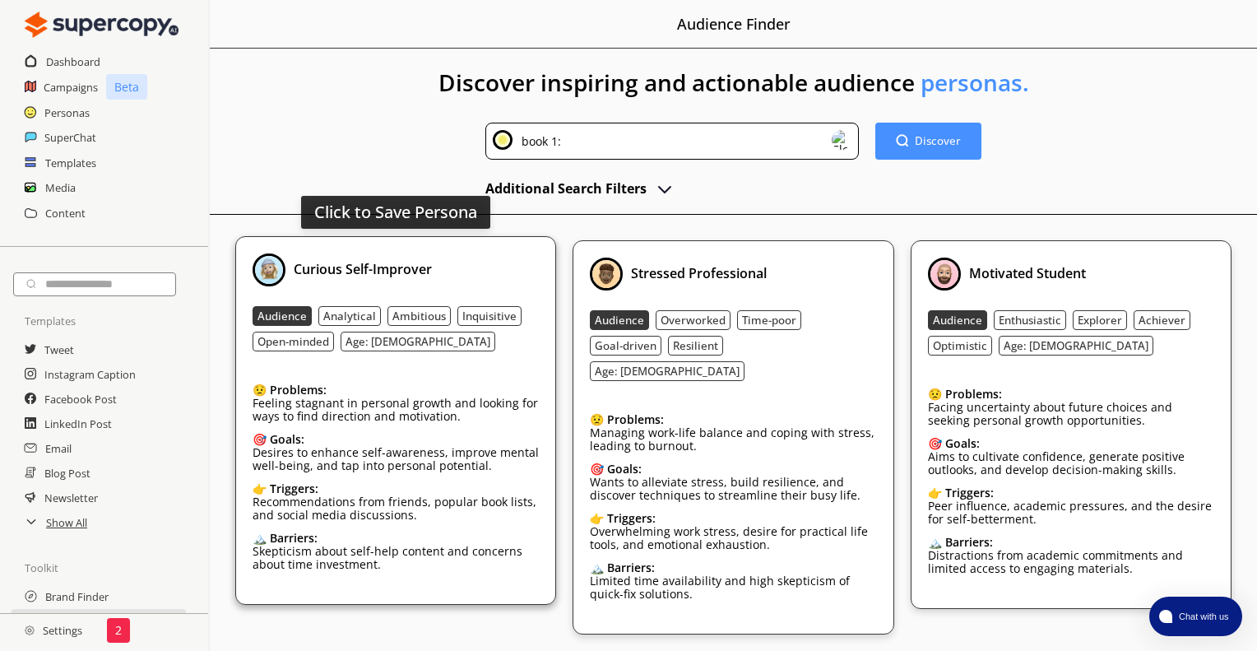
click at [433, 266] on div "Curious Self-Improver" at bounding box center [396, 269] width 287 height 33
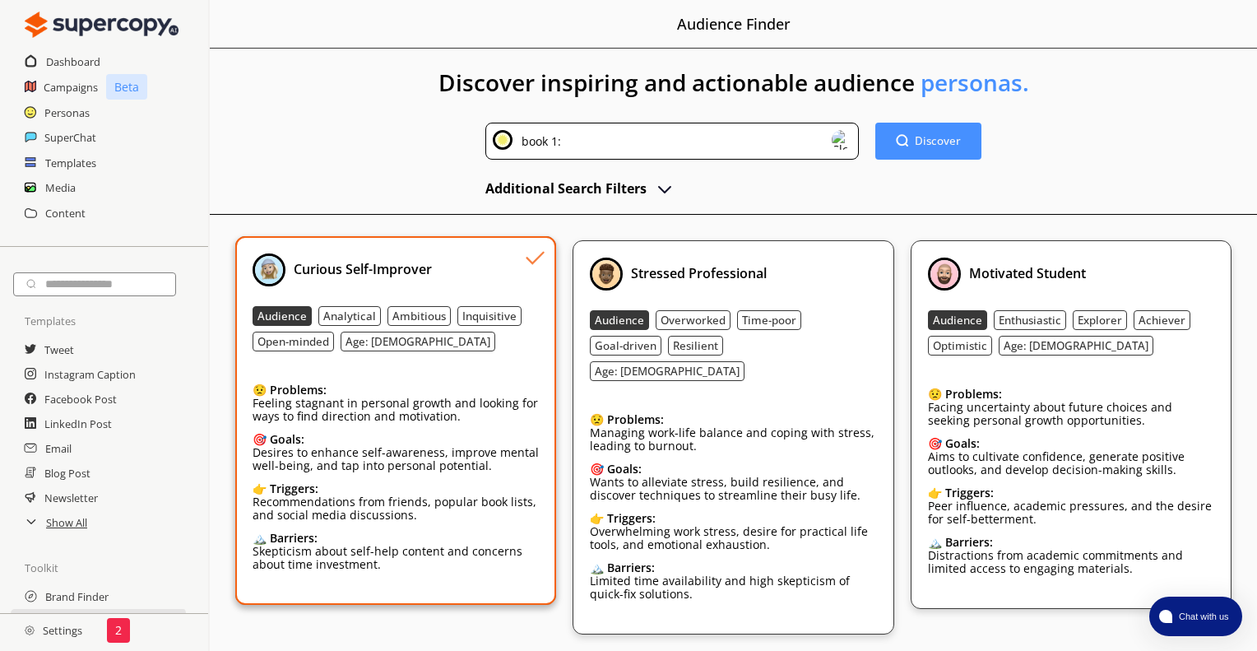
scroll to position [31, 0]
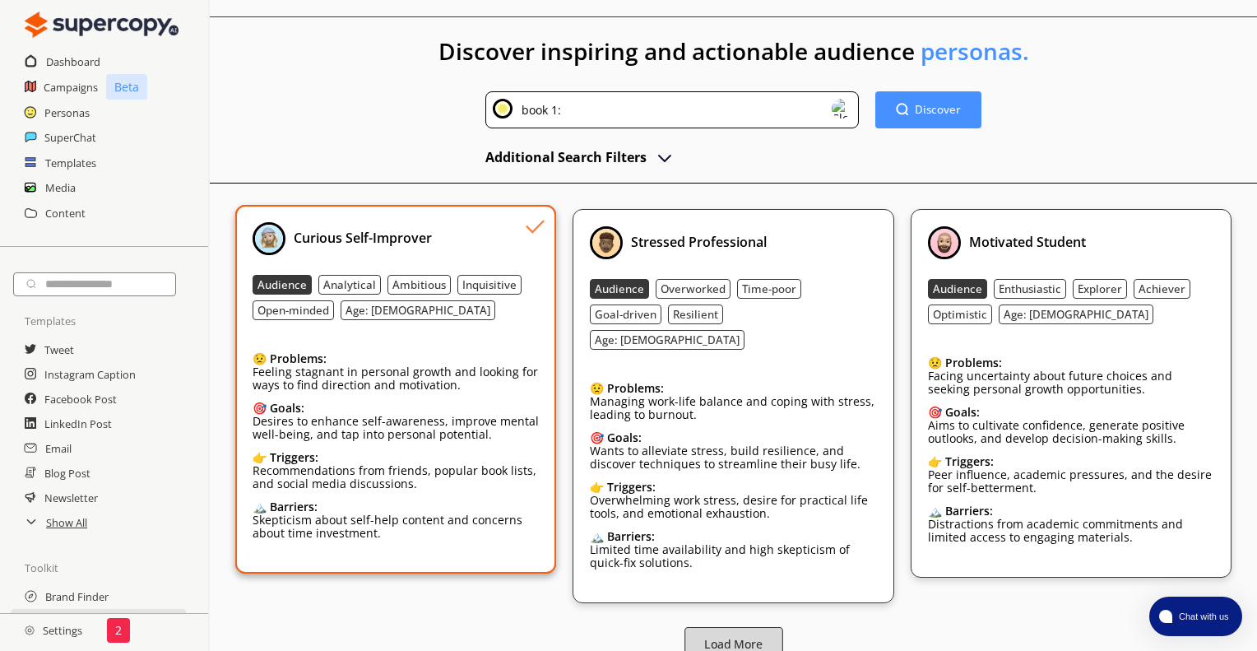
click at [727, 637] on b "Load More" at bounding box center [733, 645] width 58 height 16
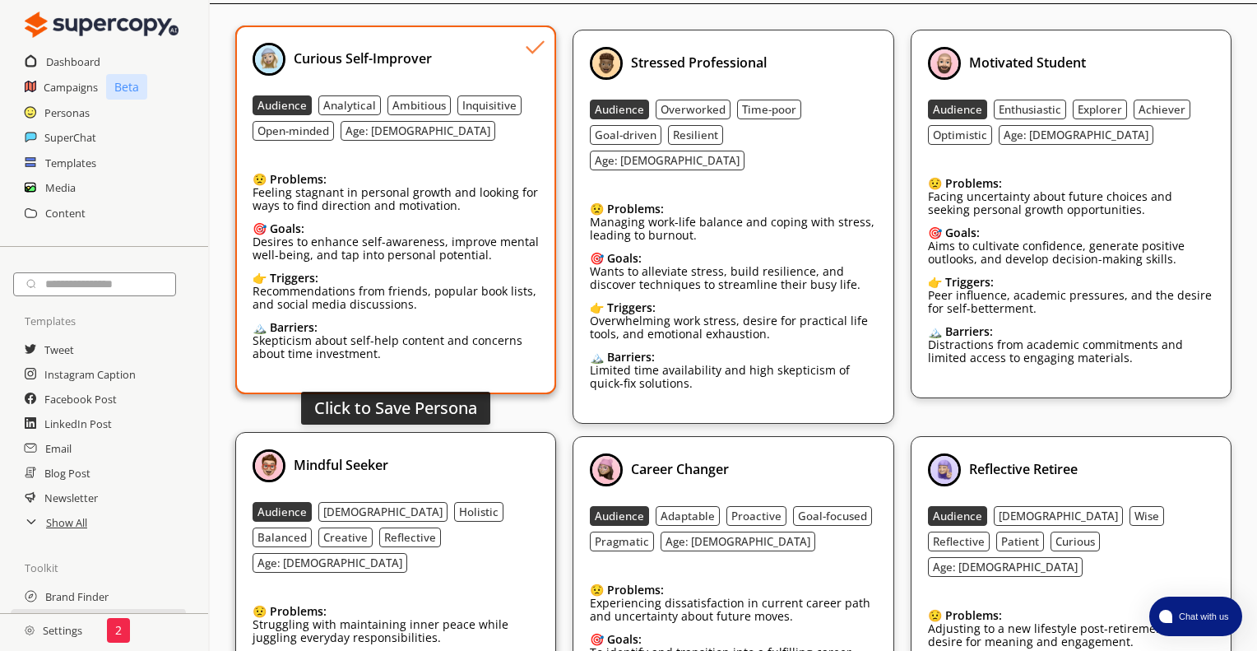
scroll to position [362, 0]
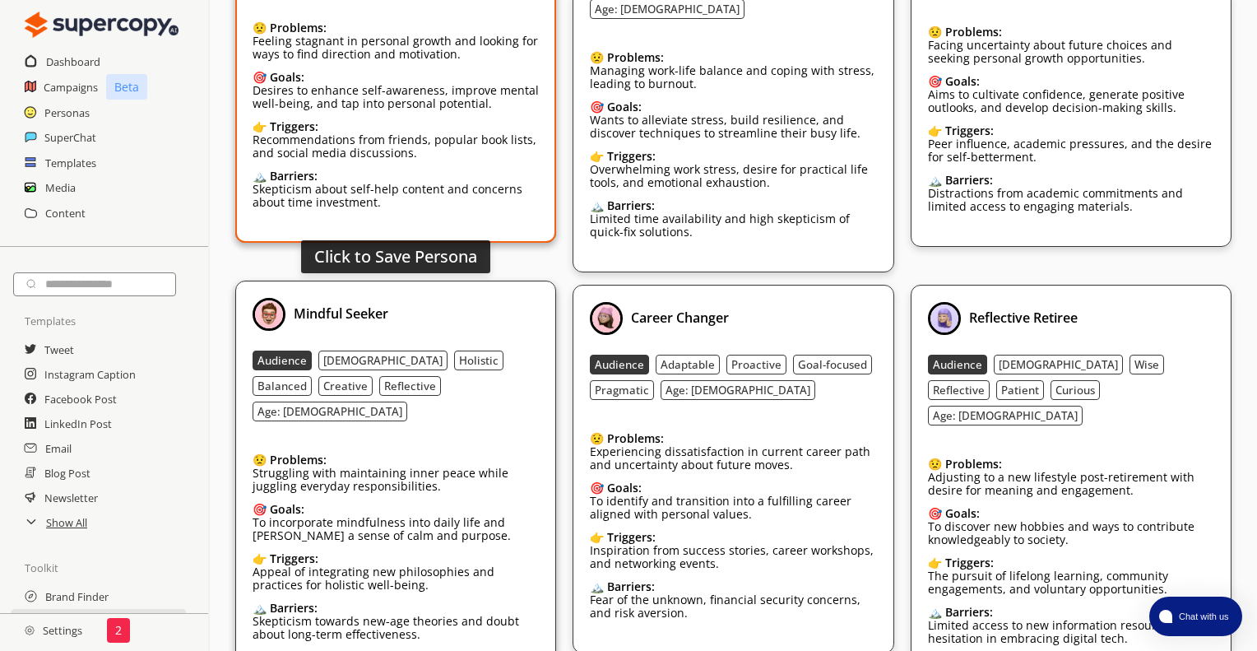
click at [518, 365] on div "Audience [DEMOGRAPHIC_DATA] Holistic Balanced Creative Reflective Age: [DEMOGRA…" at bounding box center [396, 386] width 287 height 71
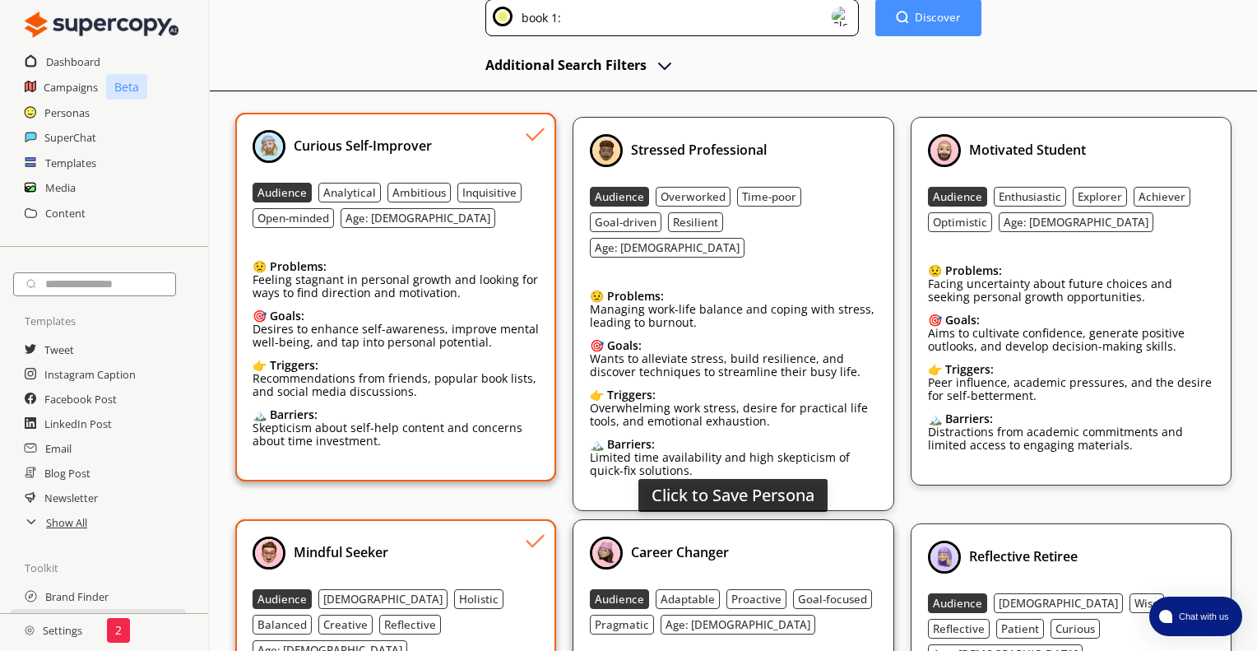
scroll to position [0, 0]
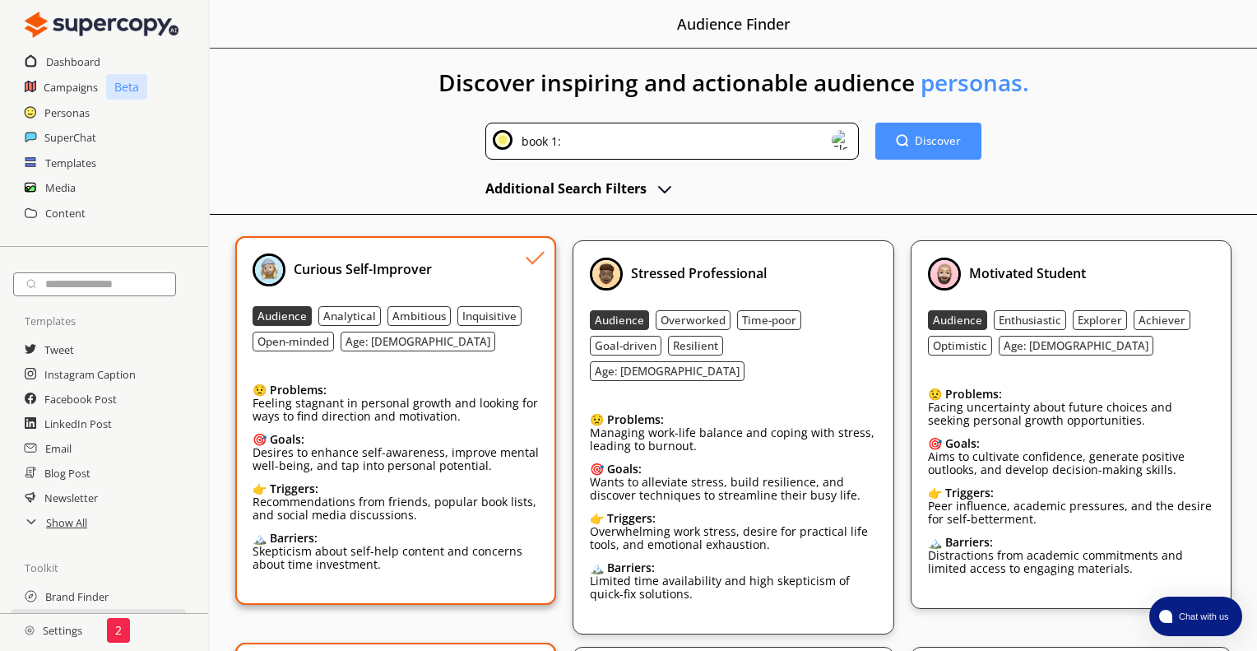
click at [95, 111] on div "Personas" at bounding box center [104, 112] width 208 height 25
click at [75, 113] on h2 "Personas" at bounding box center [67, 112] width 46 height 25
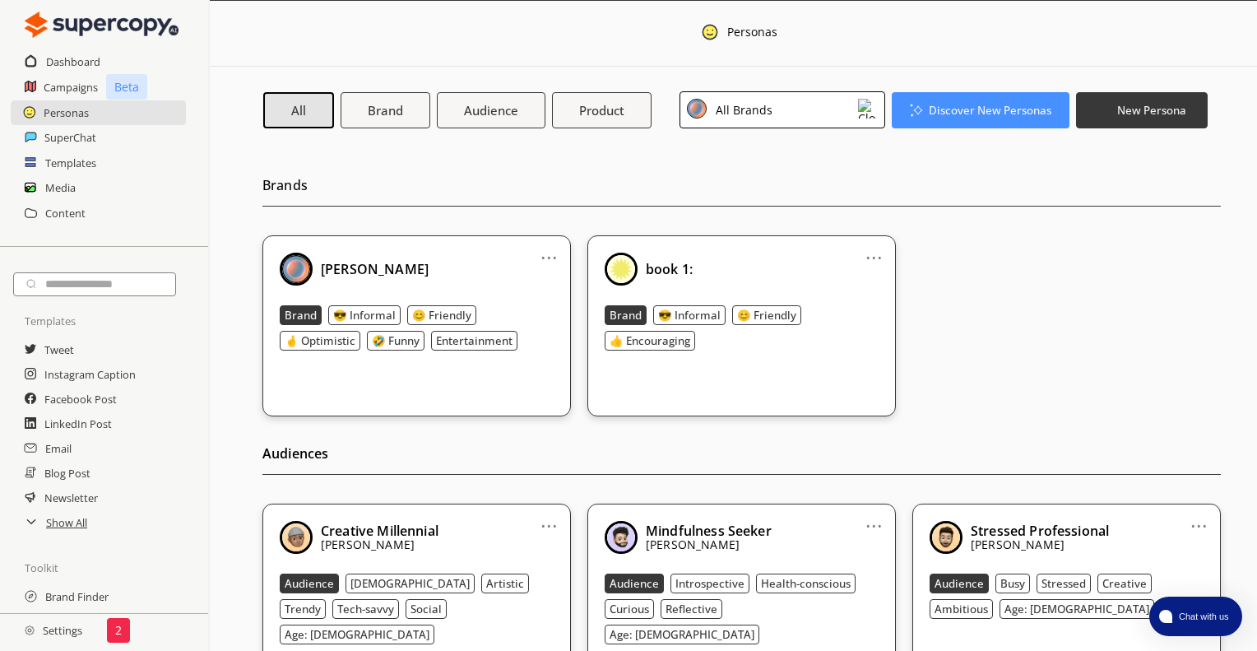
click at [551, 258] on link "..." at bounding box center [549, 250] width 17 height 13
click at [544, 344] on li "Remove" at bounding box center [528, 346] width 95 height 30
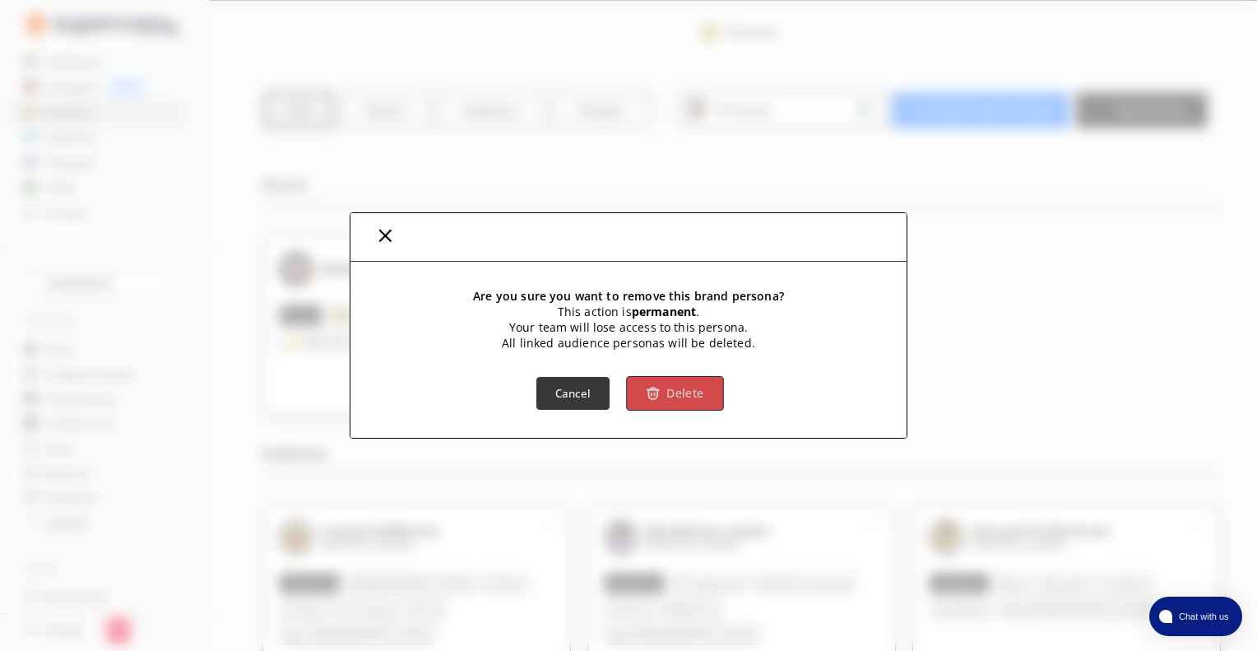
click at [668, 397] on b "Delete" at bounding box center [685, 394] width 37 height 16
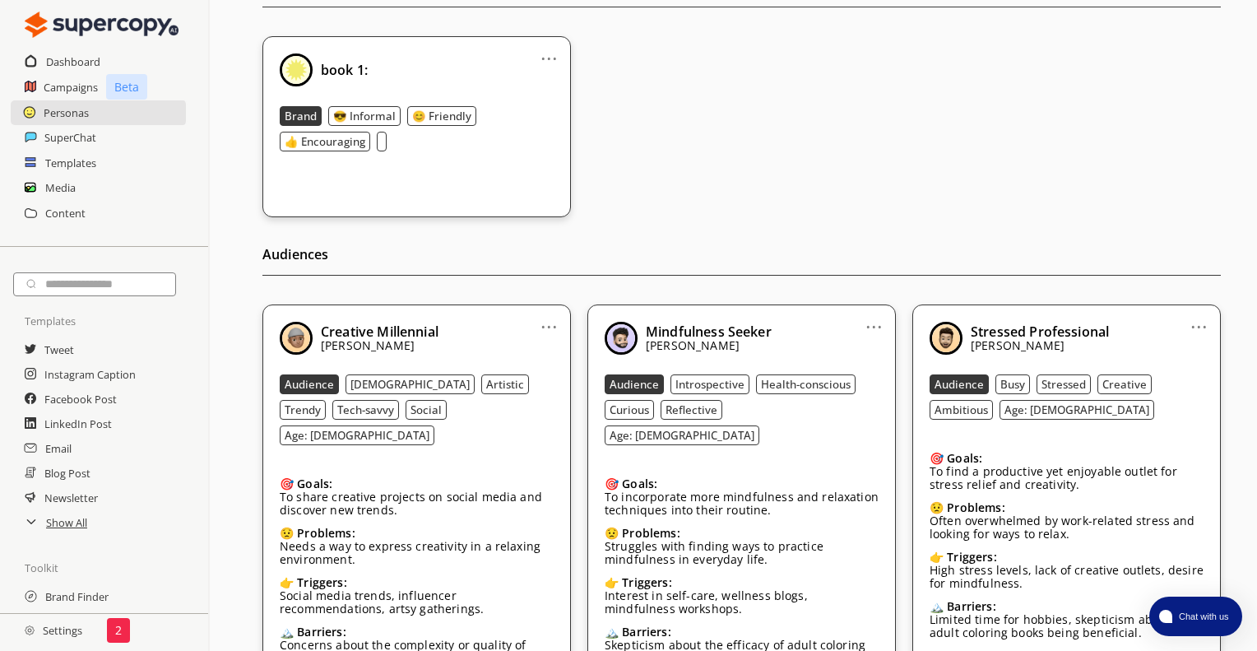
scroll to position [195, 0]
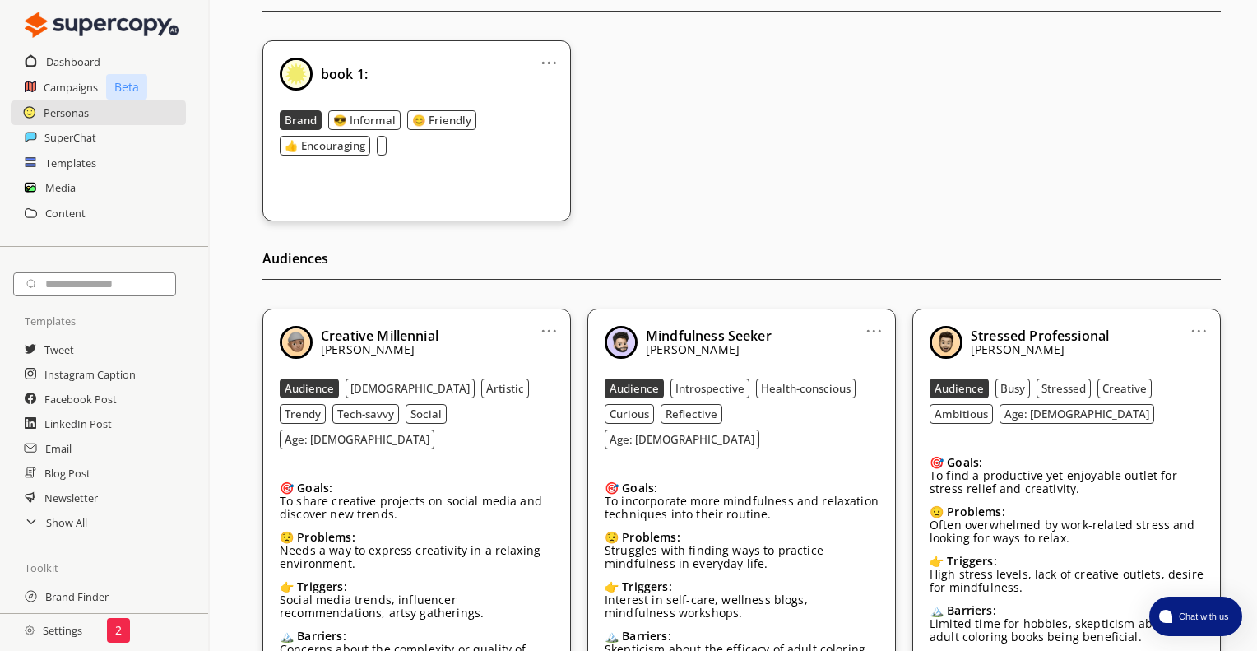
click at [518, 178] on div "... book 1: Brand 😎 Informal 😊 Friendly 👍 Encouraging" at bounding box center [416, 130] width 309 height 181
click at [555, 328] on link "..." at bounding box center [549, 324] width 17 height 13
click at [539, 412] on li "Remove" at bounding box center [528, 419] width 95 height 30
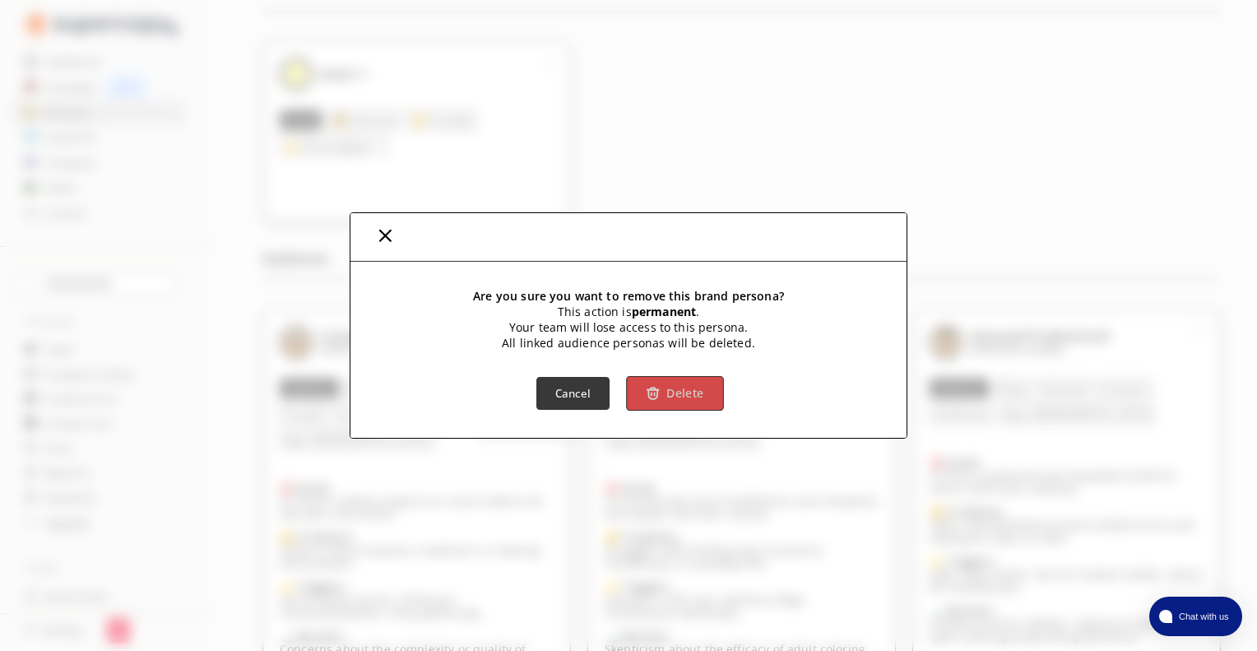
click at [663, 407] on button "Delete" at bounding box center [674, 393] width 97 height 35
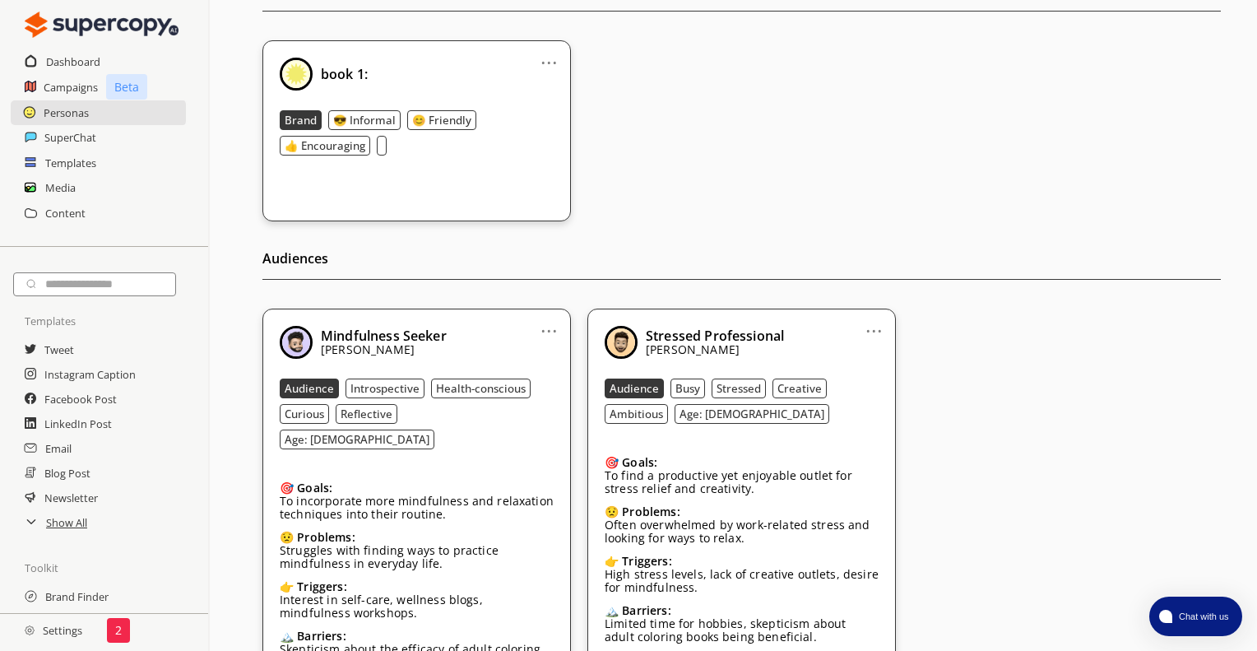
click at [556, 329] on link "..." at bounding box center [549, 324] width 17 height 13
click at [569, 412] on li "Remove" at bounding box center [528, 419] width 95 height 30
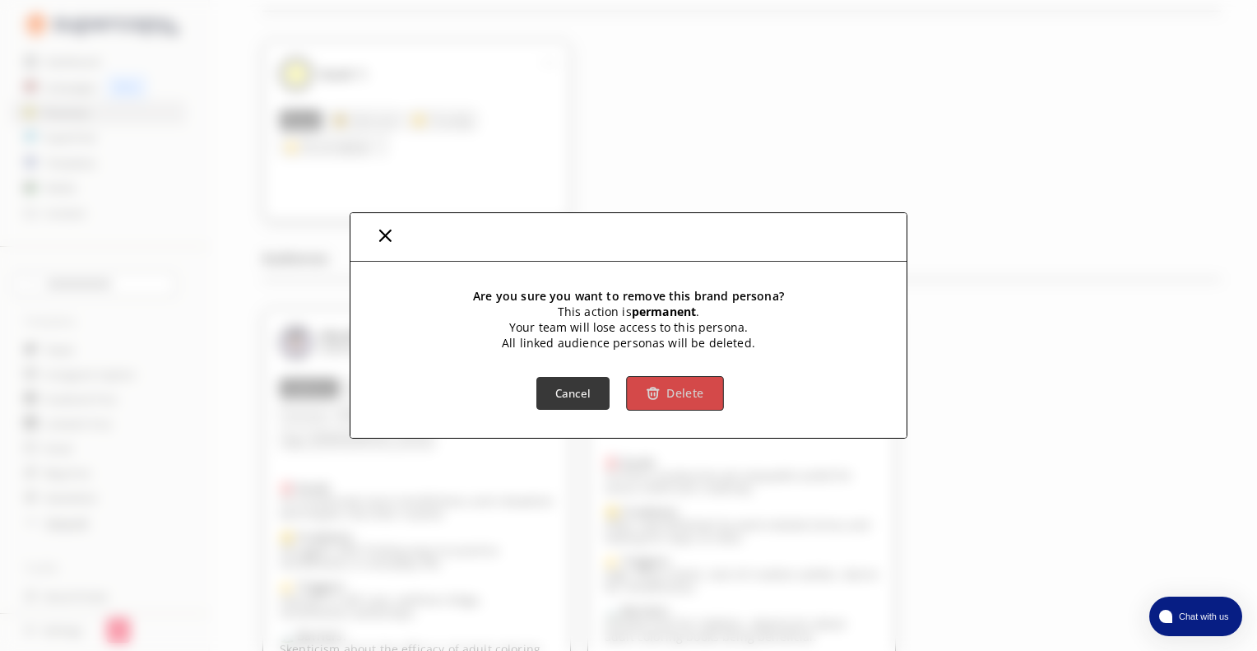
click at [648, 399] on img "button" at bounding box center [653, 394] width 14 height 14
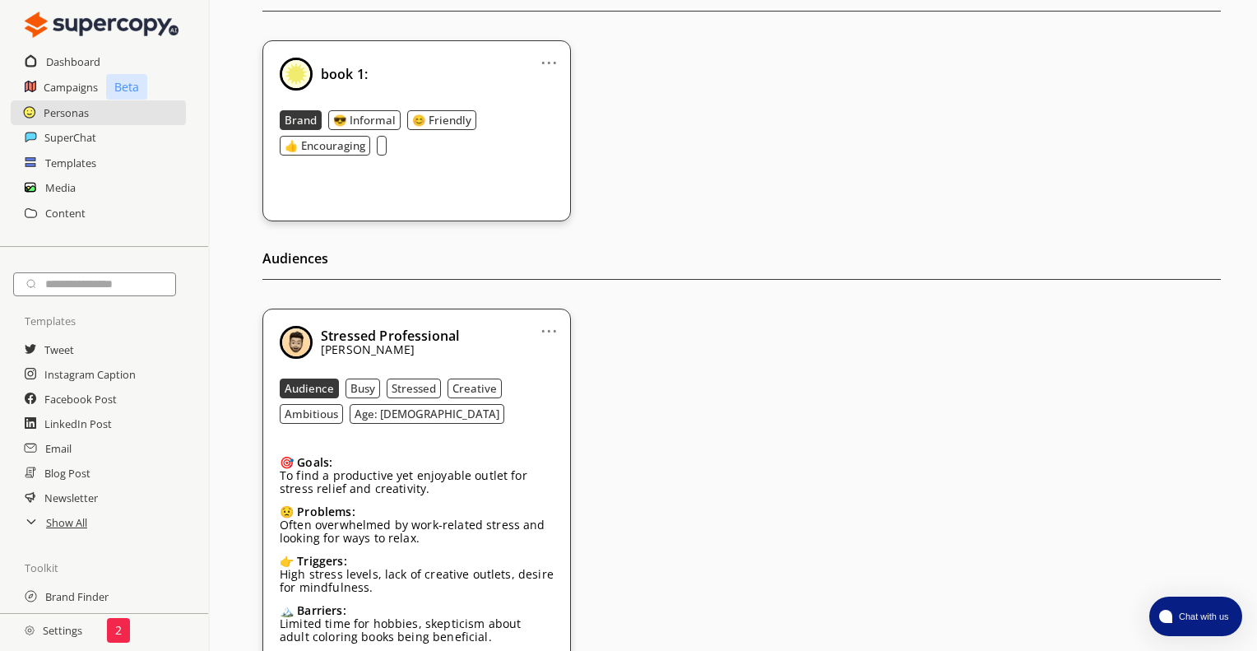
click at [551, 327] on link "..." at bounding box center [549, 324] width 17 height 13
click at [553, 424] on li "Remove" at bounding box center [528, 419] width 95 height 30
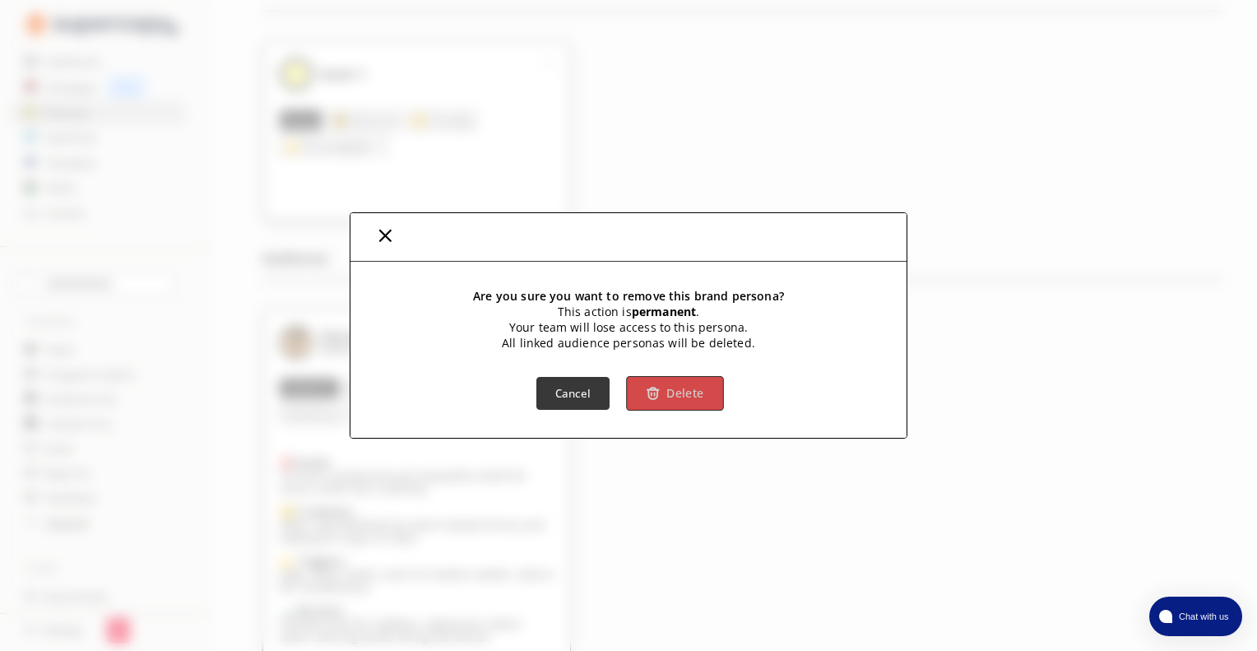
click at [678, 399] on b "Delete" at bounding box center [685, 394] width 37 height 16
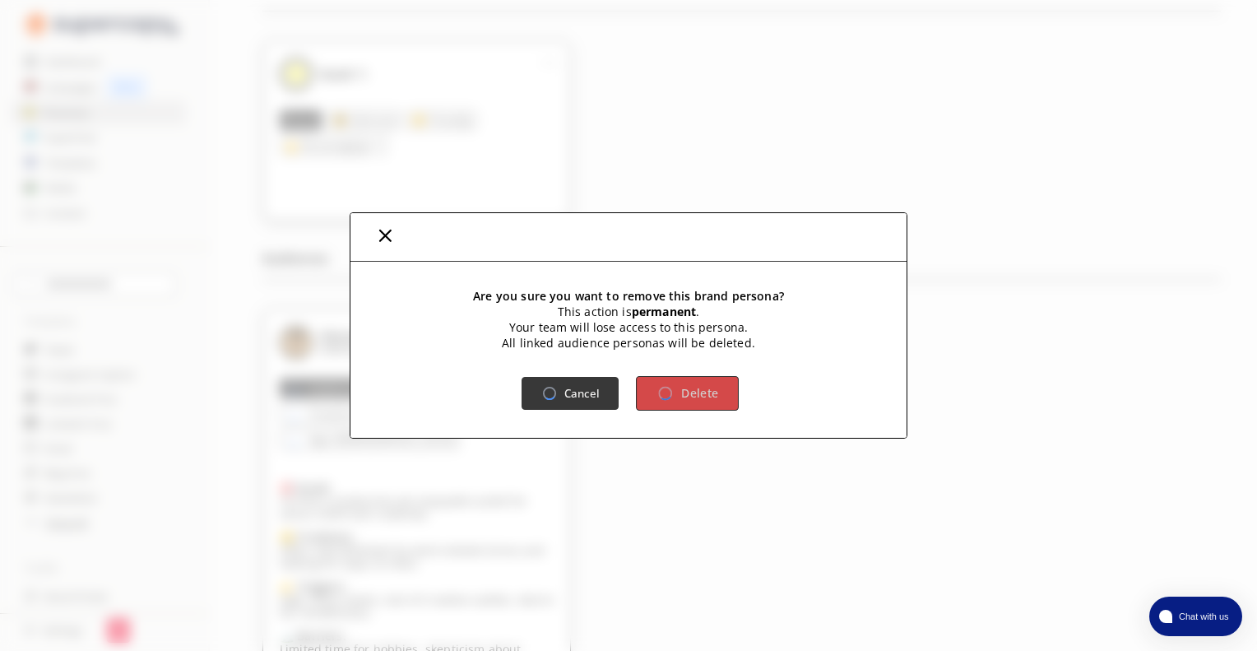
scroll to position [57, 0]
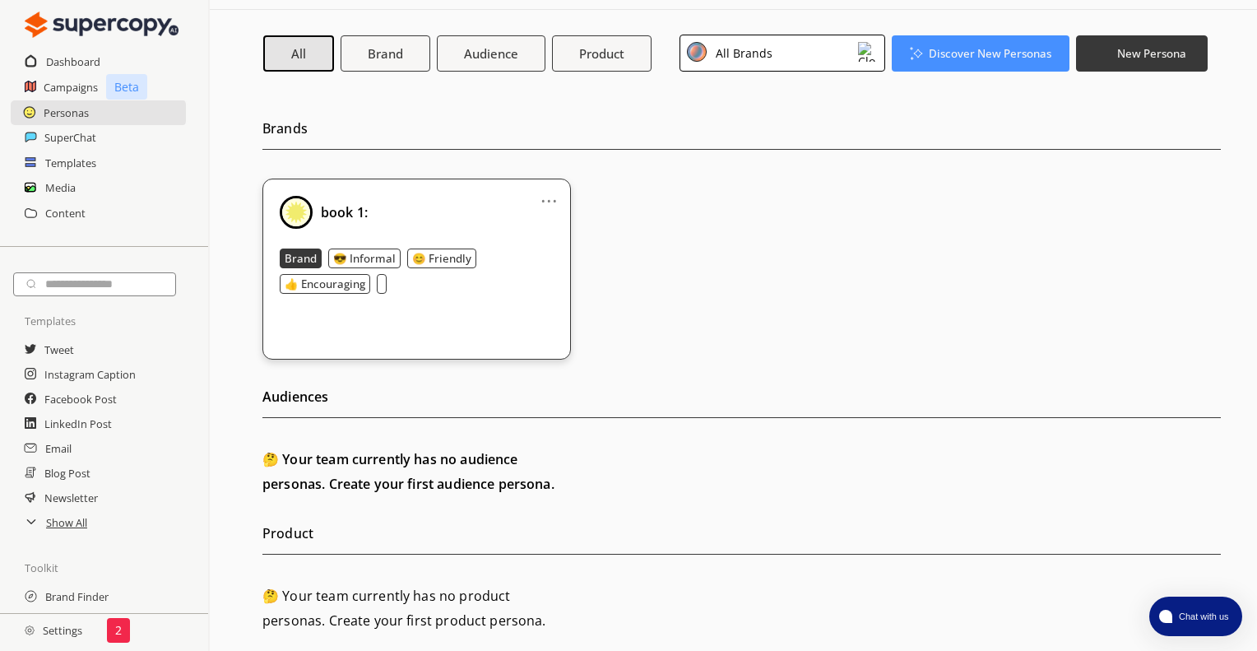
click at [476, 300] on div "book 1: Brand 😎 Informal 😊 Friendly 👍 Encouraging" at bounding box center [417, 253] width 274 height 114
click at [546, 197] on link "..." at bounding box center [549, 194] width 17 height 13
click at [79, 63] on h2 "Dashboard" at bounding box center [73, 61] width 55 height 25
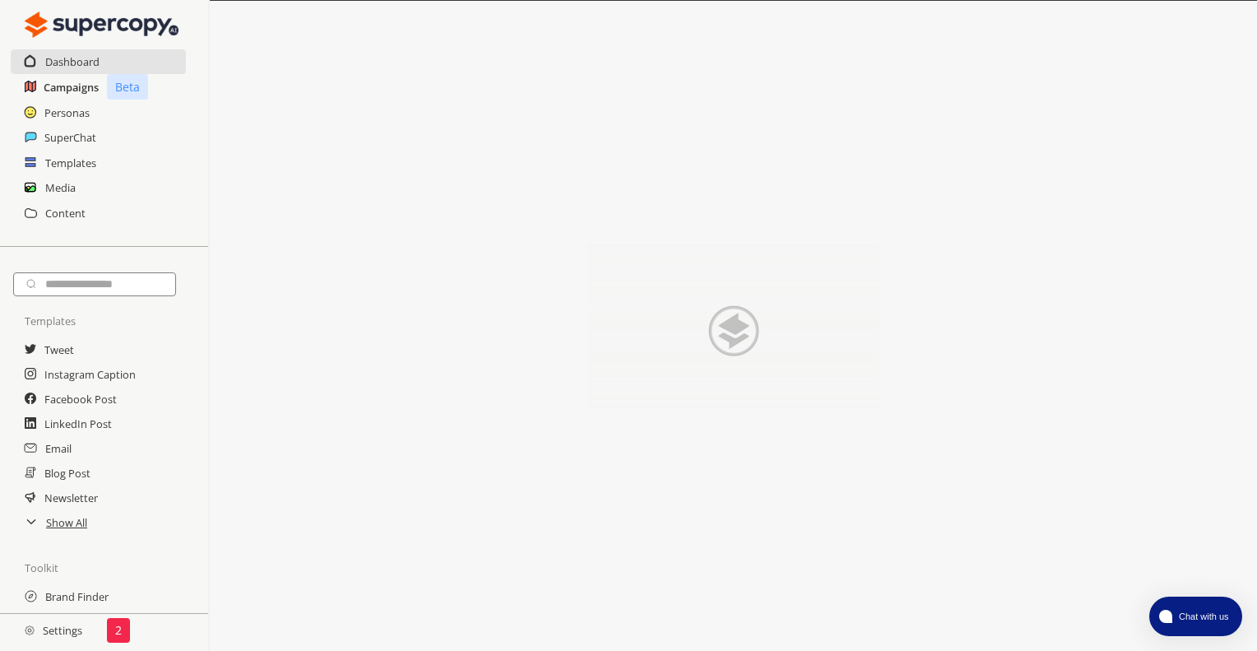
click at [76, 93] on h2 "Campaigns" at bounding box center [71, 87] width 55 height 25
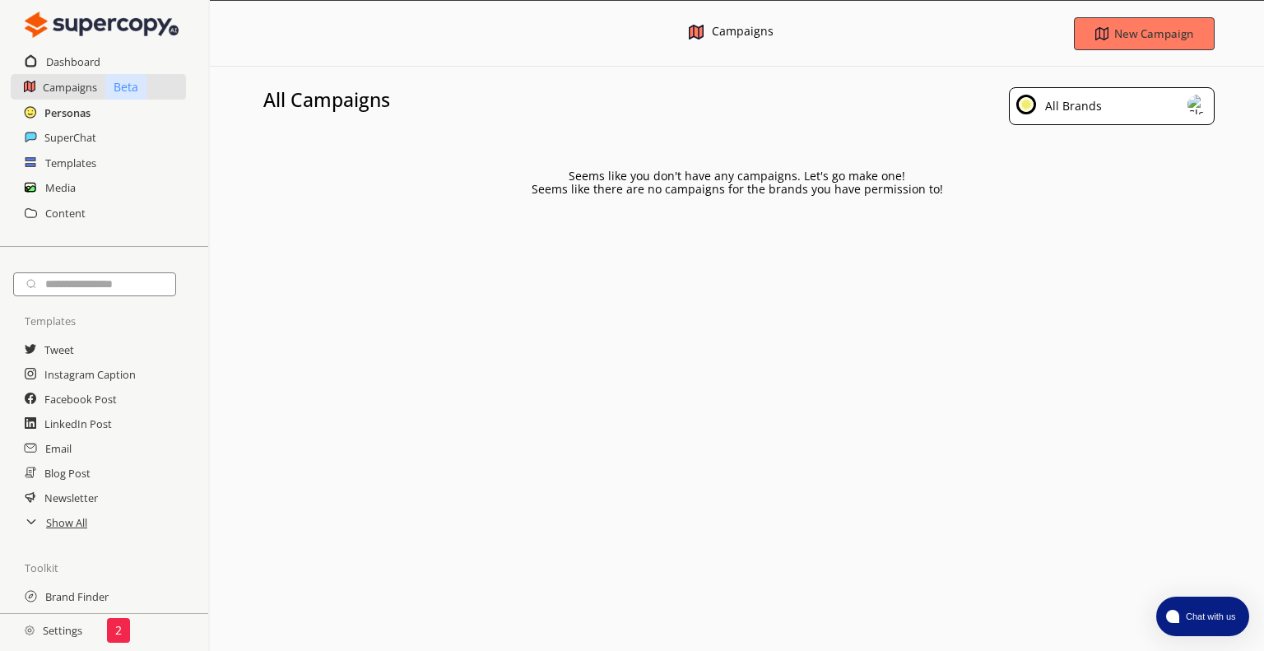
click at [70, 103] on h2 "Personas" at bounding box center [67, 112] width 46 height 25
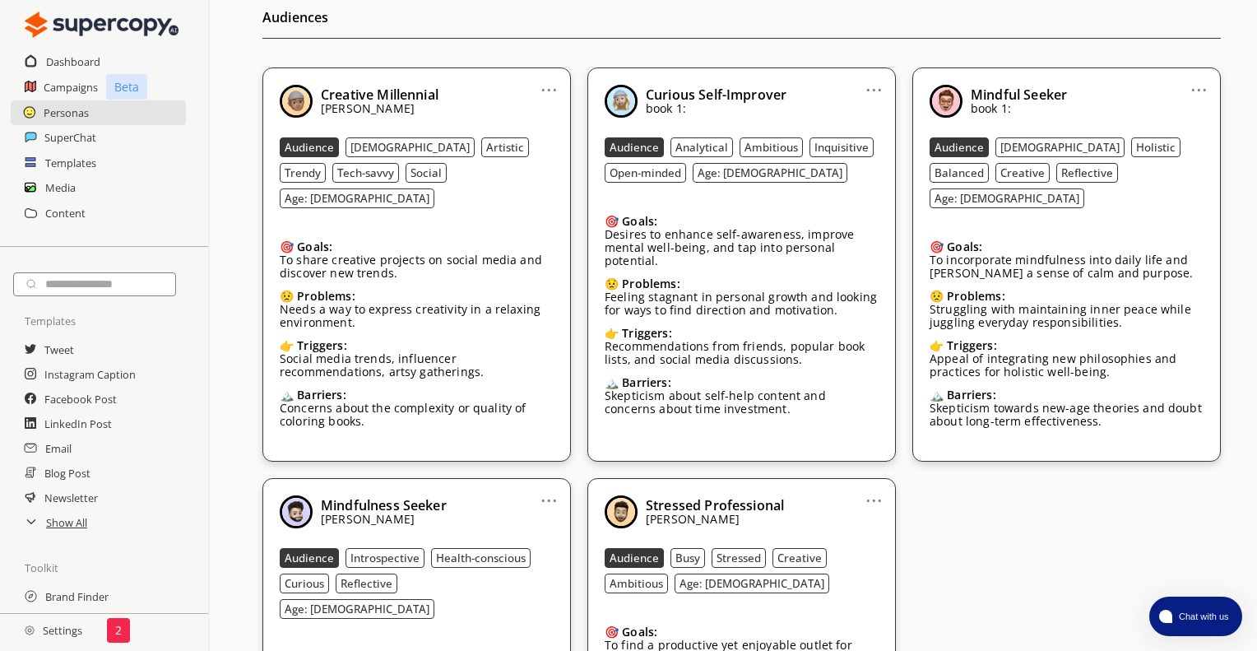
scroll to position [435, 0]
click at [876, 89] on link "..." at bounding box center [874, 83] width 17 height 13
click at [742, 109] on p "book 1:" at bounding box center [716, 109] width 141 height 13
click at [551, 89] on link "..." at bounding box center [549, 83] width 17 height 13
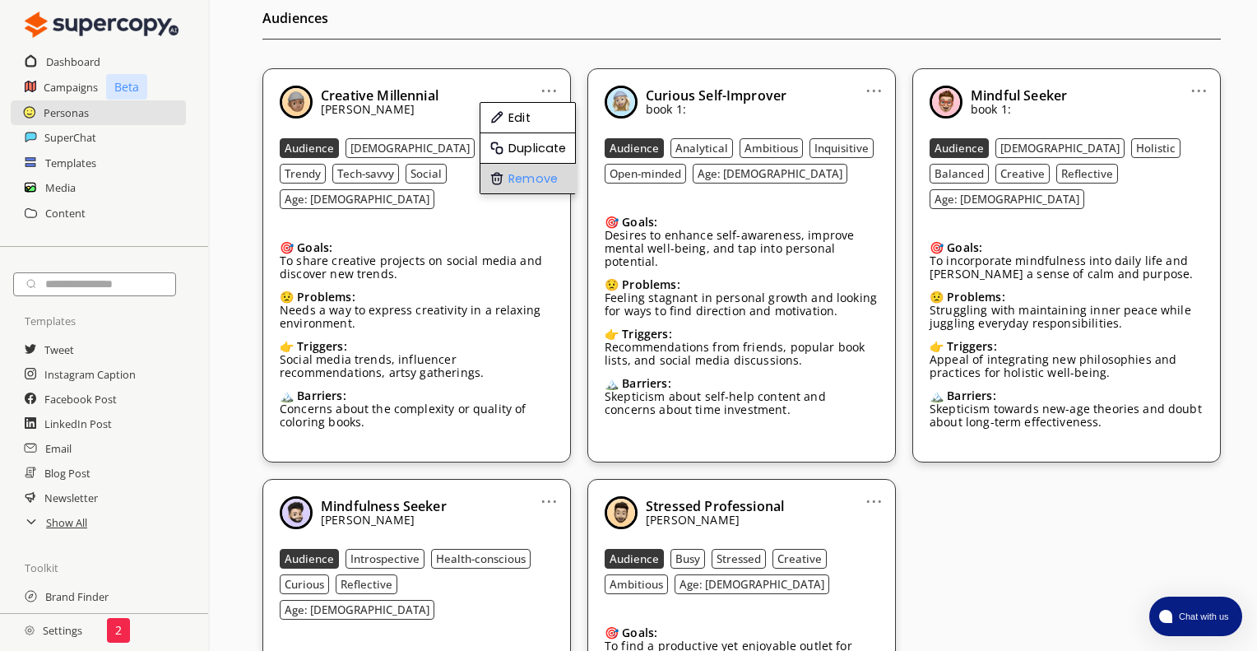
click at [536, 170] on li "Remove" at bounding box center [528, 179] width 95 height 30
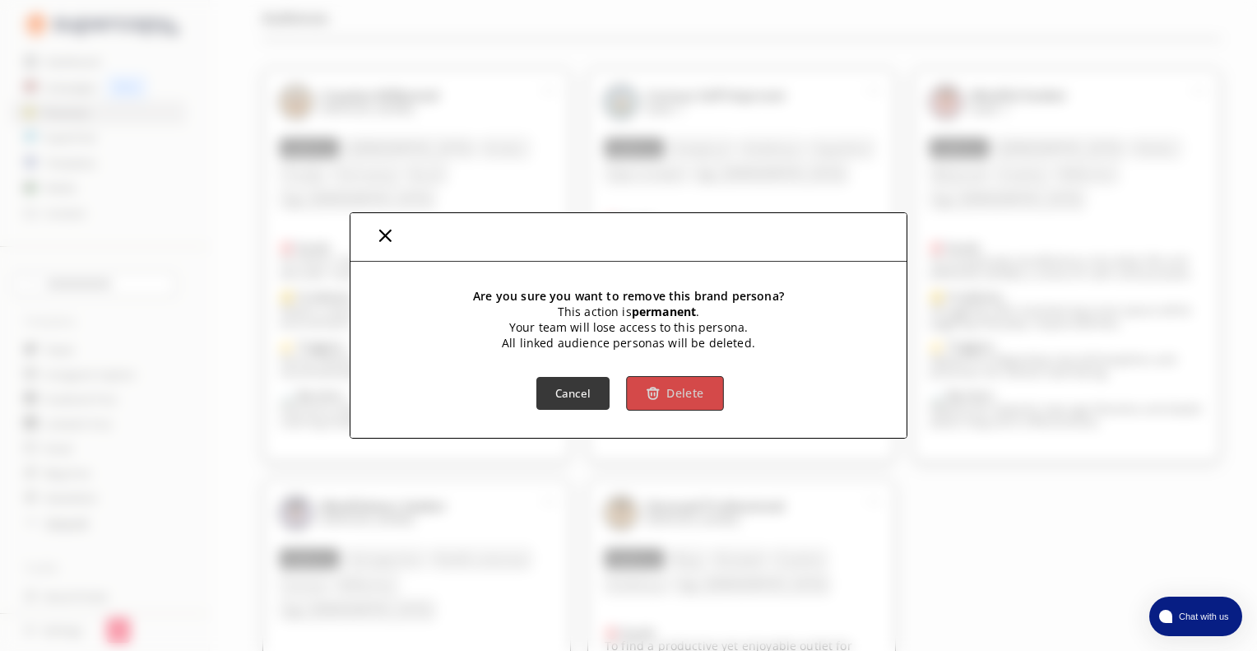
click at [689, 391] on b "Delete" at bounding box center [685, 394] width 37 height 16
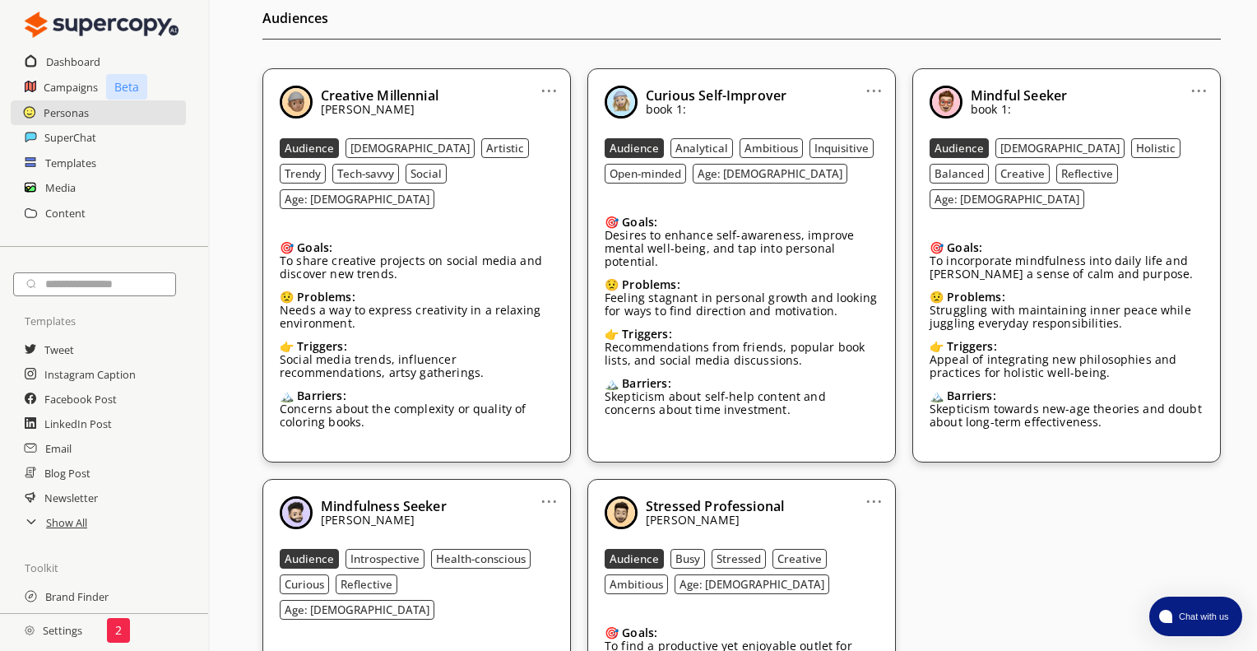
click at [550, 86] on link "..." at bounding box center [549, 83] width 17 height 13
click at [544, 178] on li "Remove" at bounding box center [528, 179] width 95 height 30
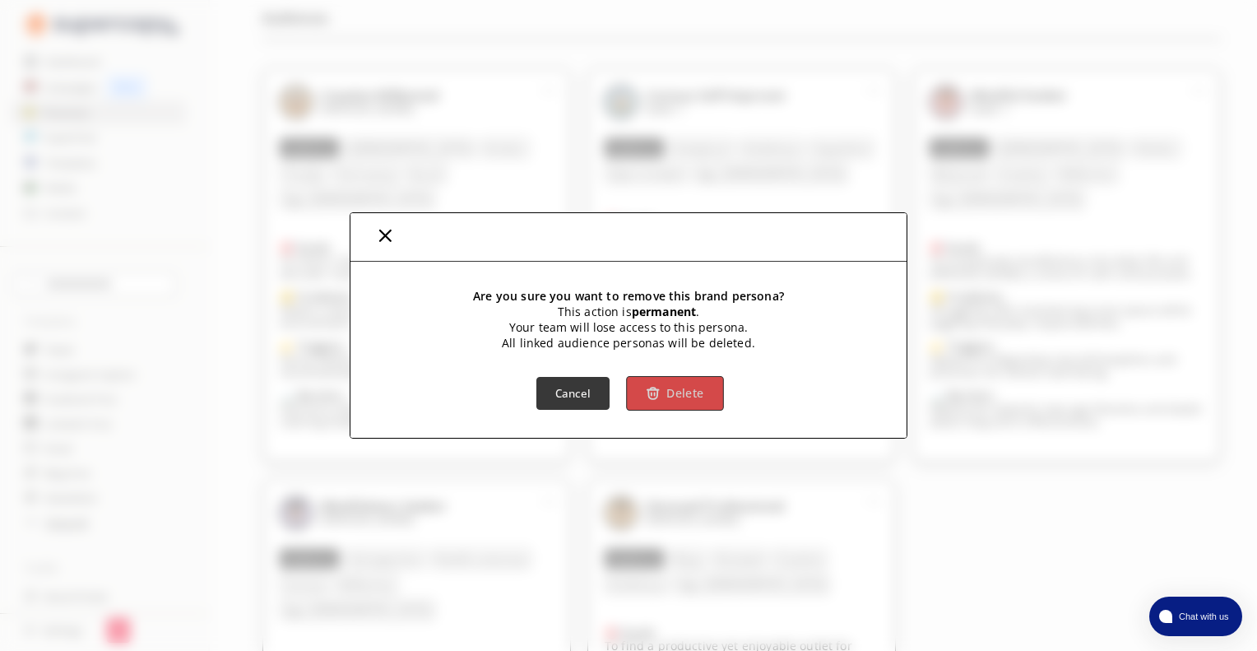
click at [685, 378] on button "Delete" at bounding box center [674, 393] width 97 height 35
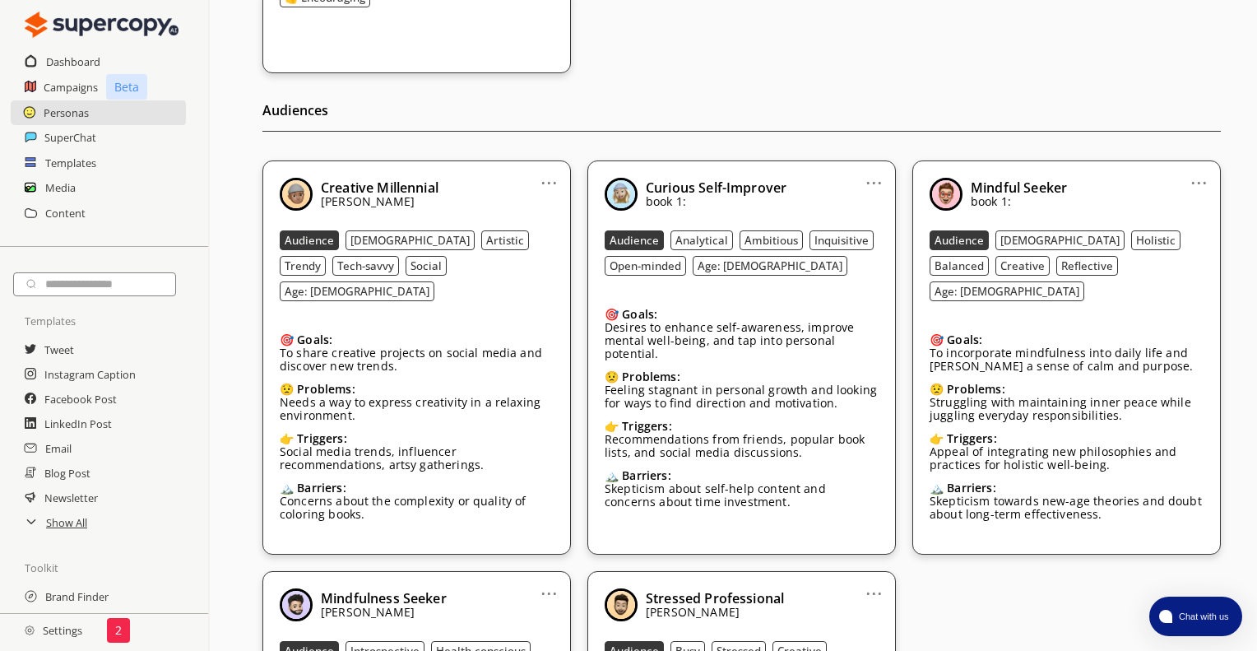
scroll to position [345, 0]
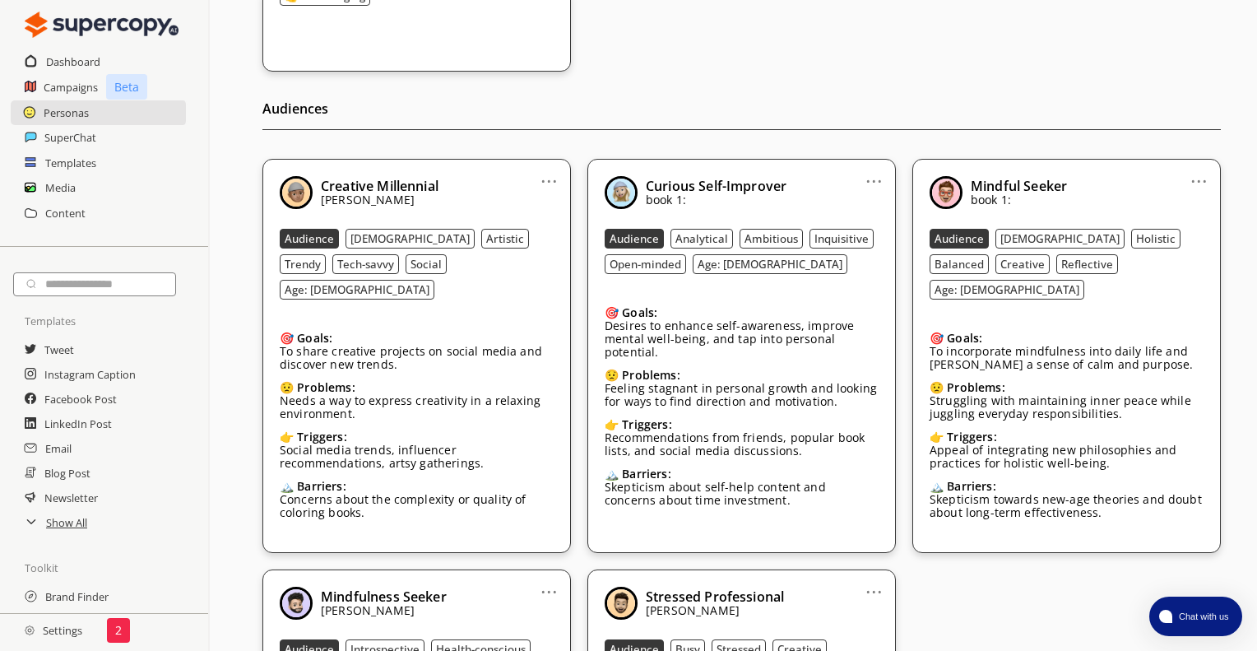
click at [546, 177] on link "..." at bounding box center [549, 174] width 17 height 13
click at [535, 270] on li "Remove" at bounding box center [528, 269] width 95 height 30
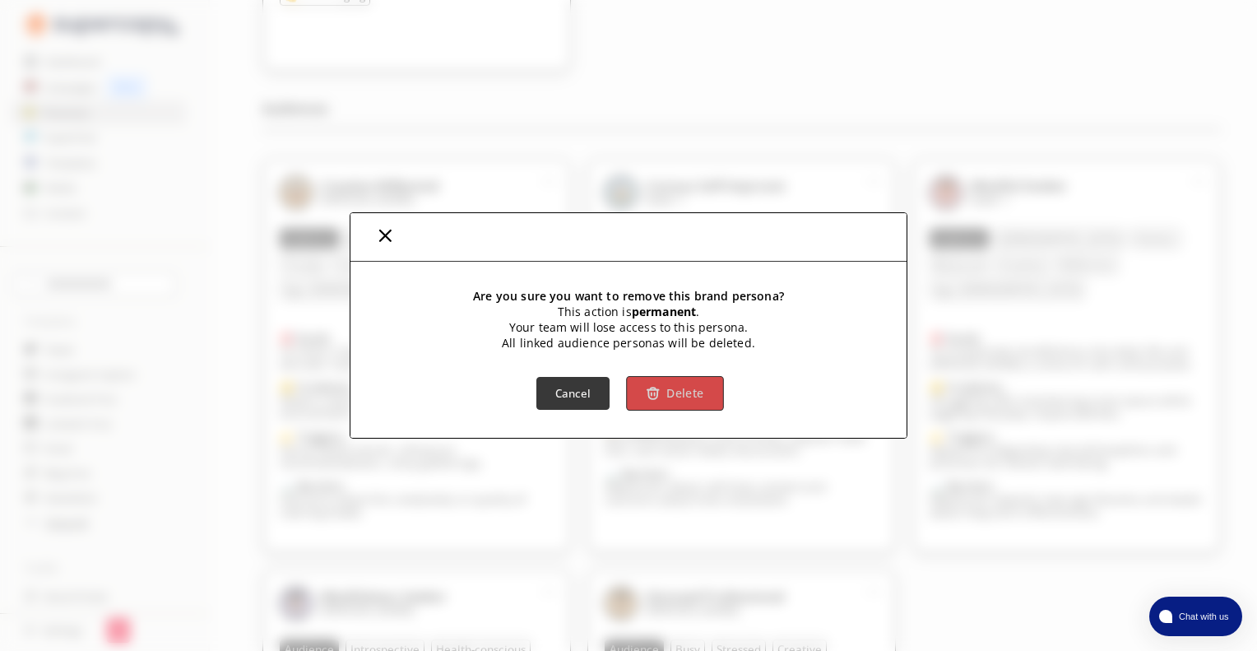
click at [671, 399] on b "Delete" at bounding box center [685, 394] width 37 height 16
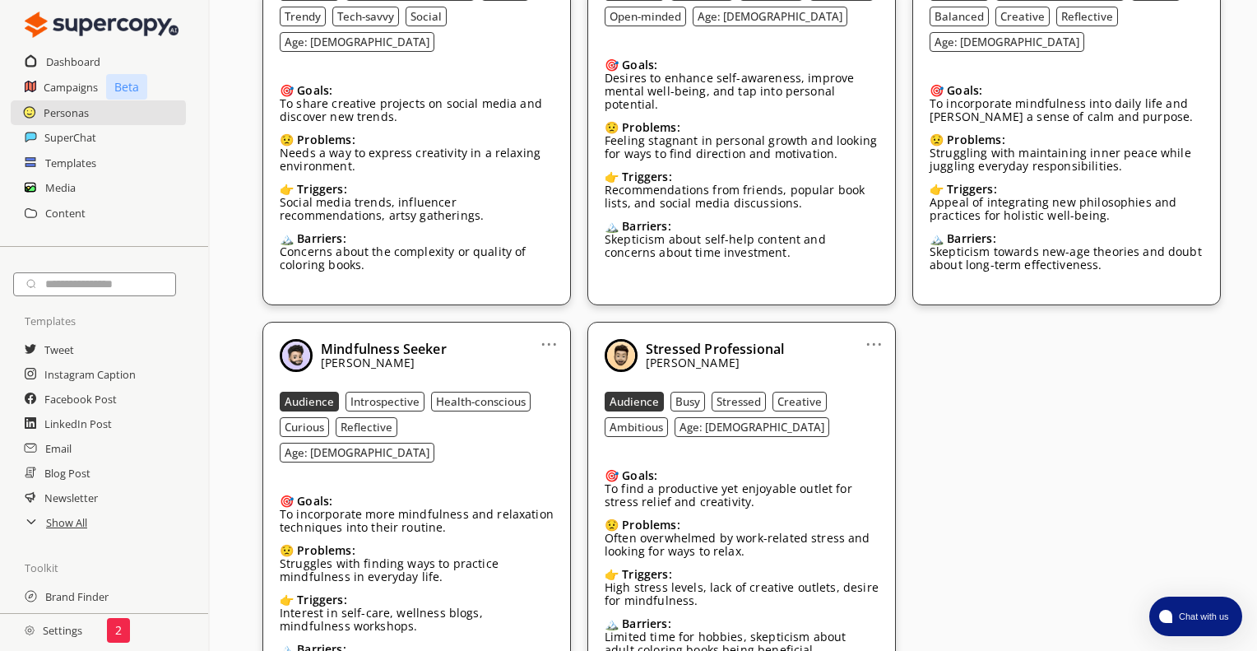
scroll to position [597, 0]
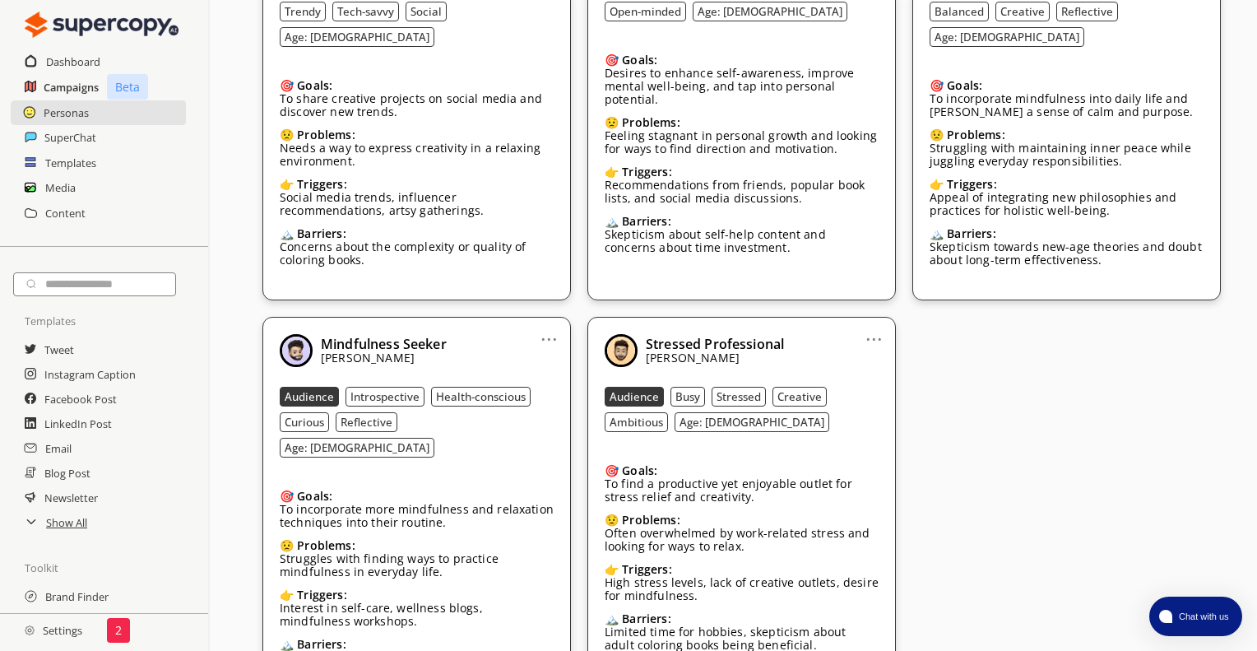
click at [78, 88] on h2 "Campaigns" at bounding box center [71, 87] width 55 height 25
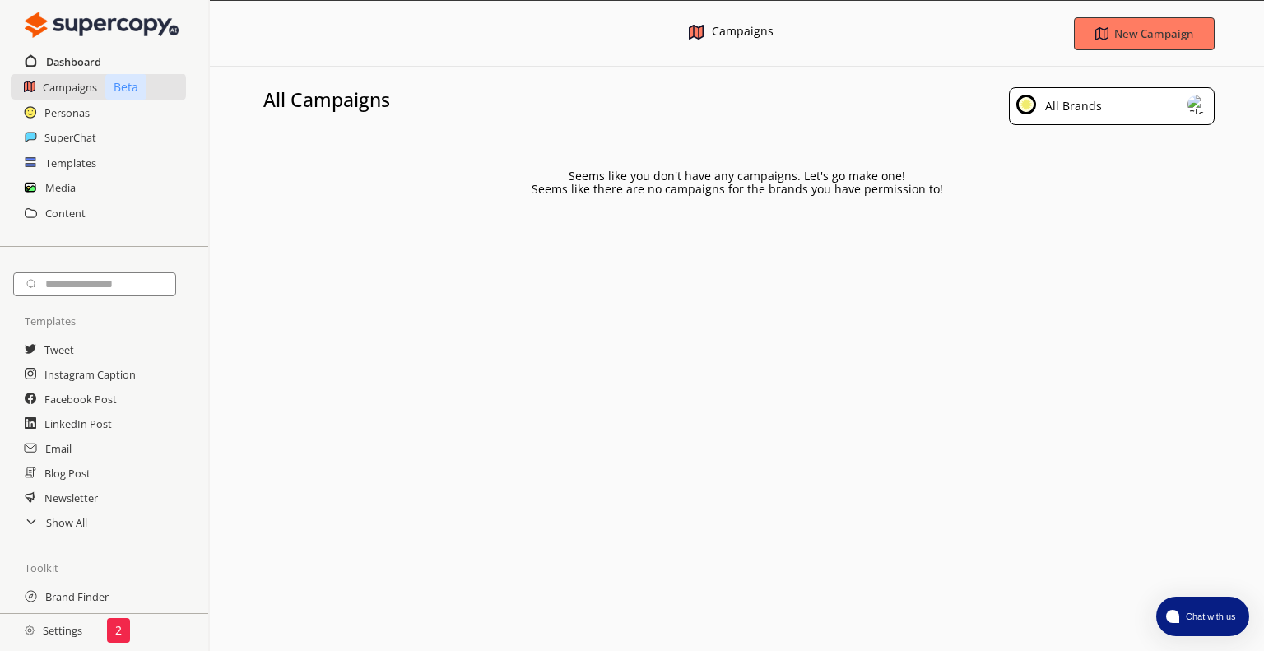
click at [79, 60] on h2 "Dashboard" at bounding box center [73, 61] width 55 height 25
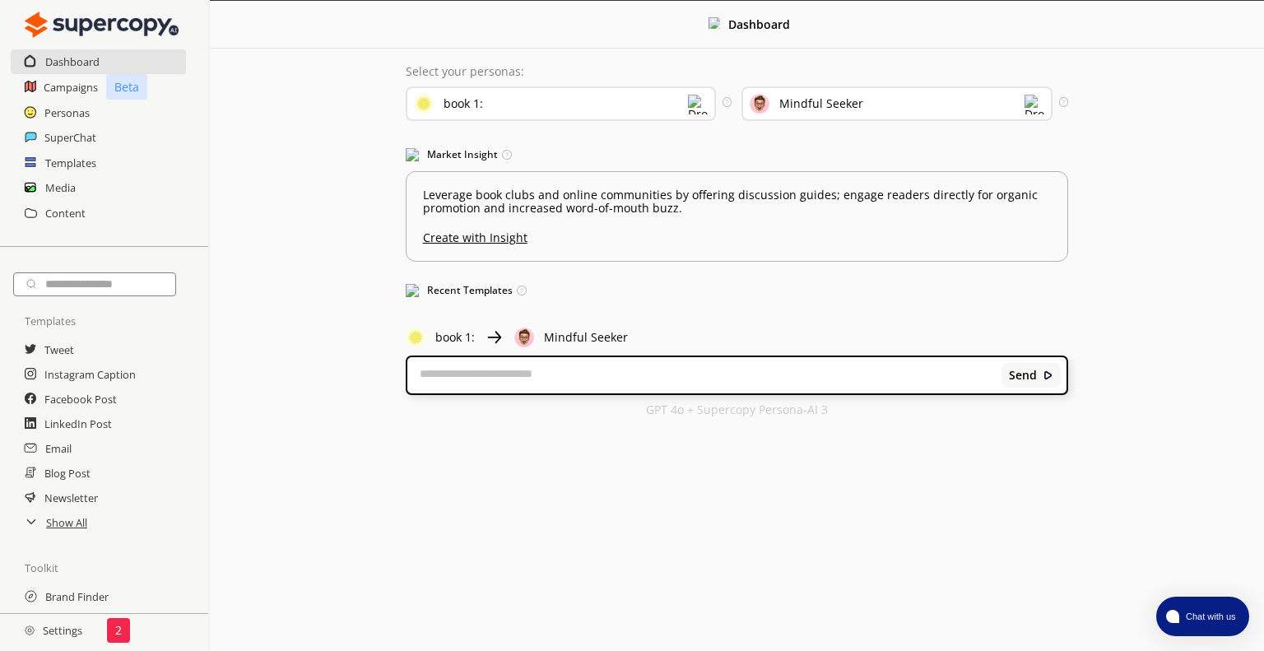
click at [984, 114] on div "Mindful Seeker" at bounding box center [896, 103] width 310 height 35
click at [78, 117] on h2 "Personas" at bounding box center [67, 112] width 46 height 25
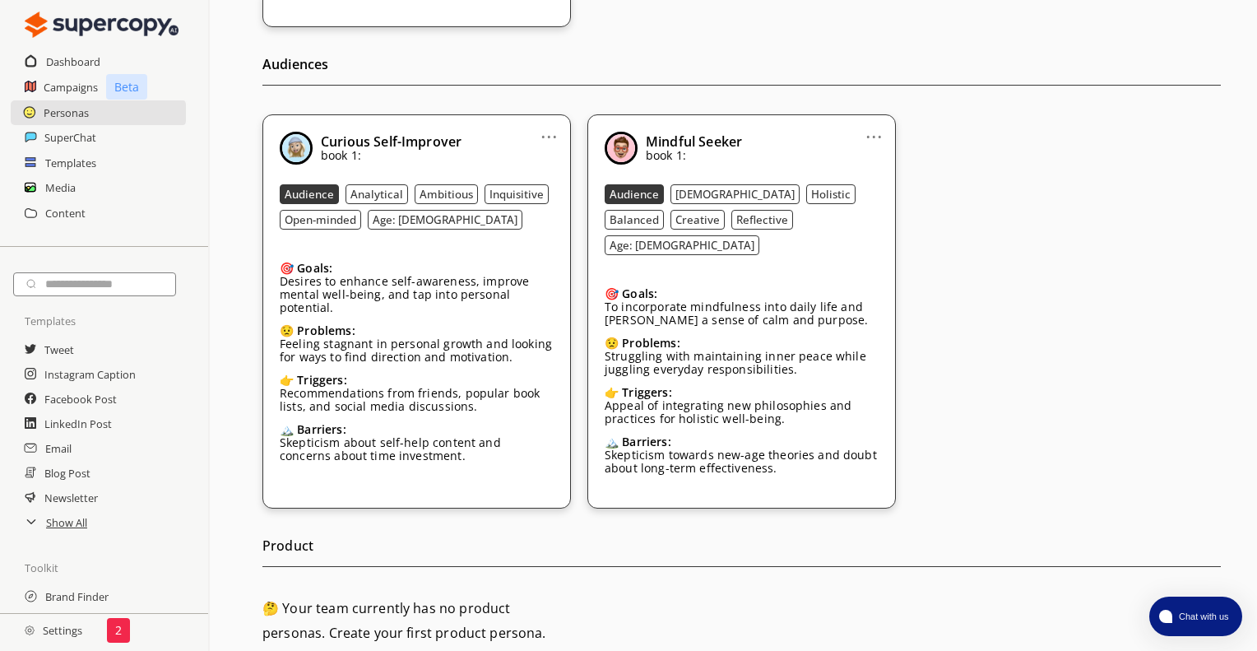
scroll to position [386, 0]
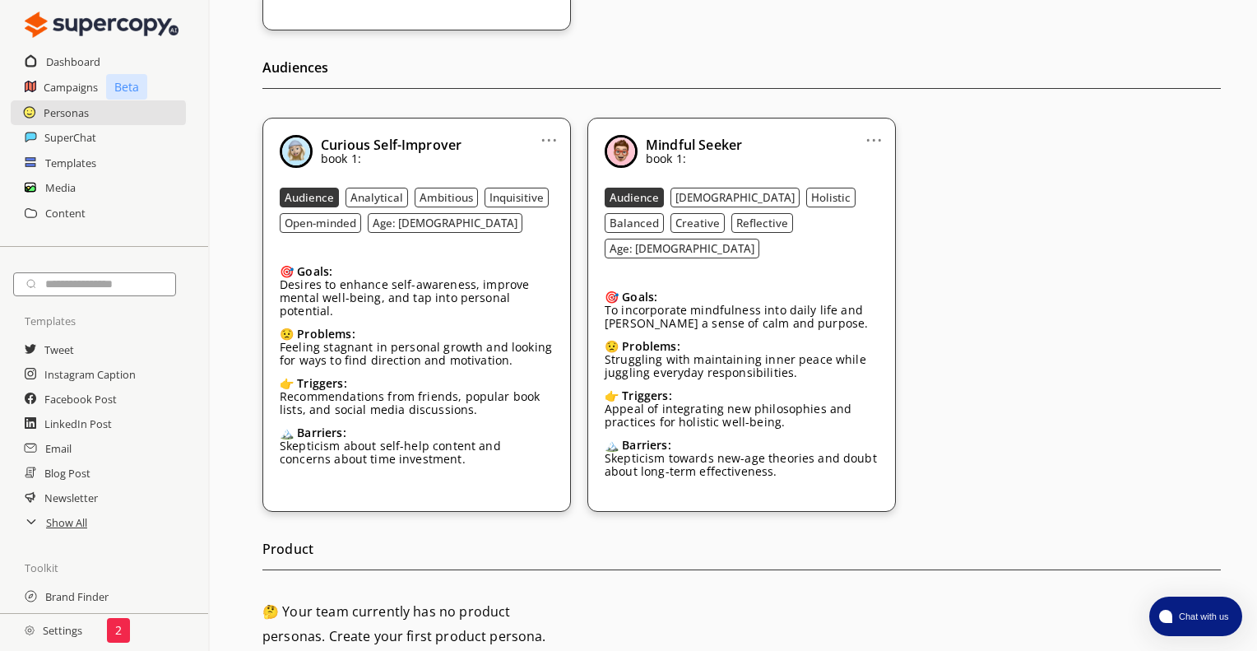
click at [537, 346] on p "Feeling stagnant in personal growth and looking for ways to find direction and …" at bounding box center [417, 354] width 274 height 26
click at [82, 58] on h2 "Dashboard" at bounding box center [73, 61] width 55 height 25
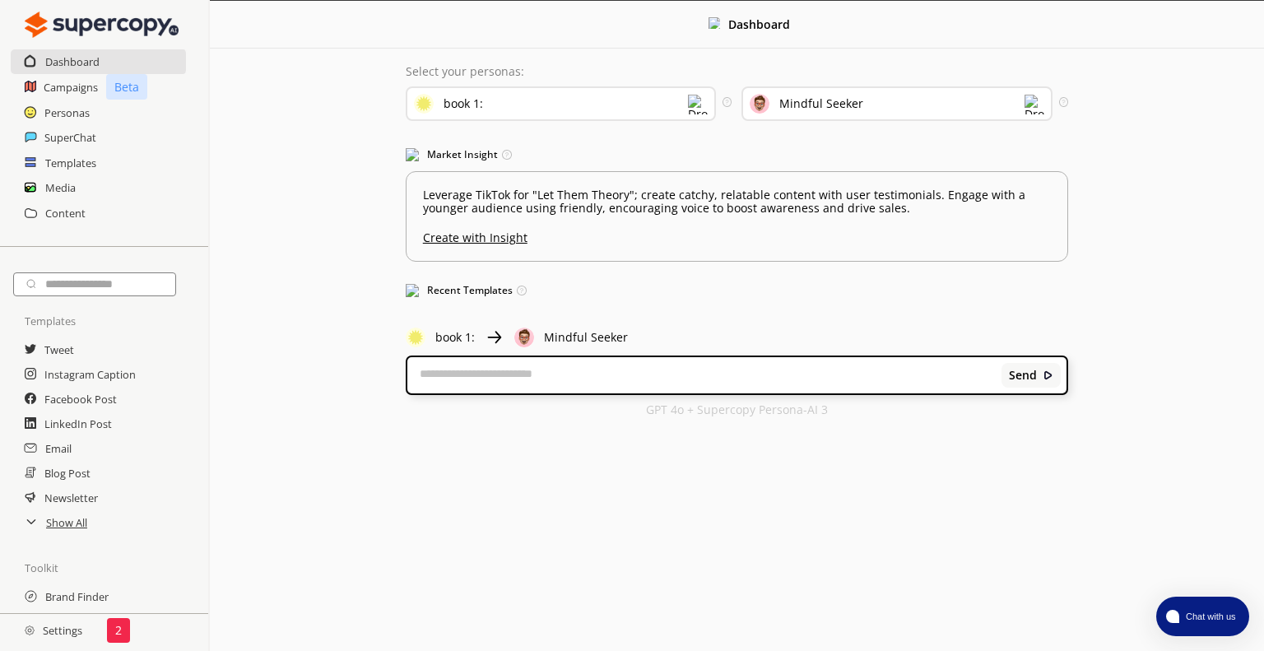
click at [955, 102] on div "Mindful Seeker" at bounding box center [896, 103] width 310 height 35
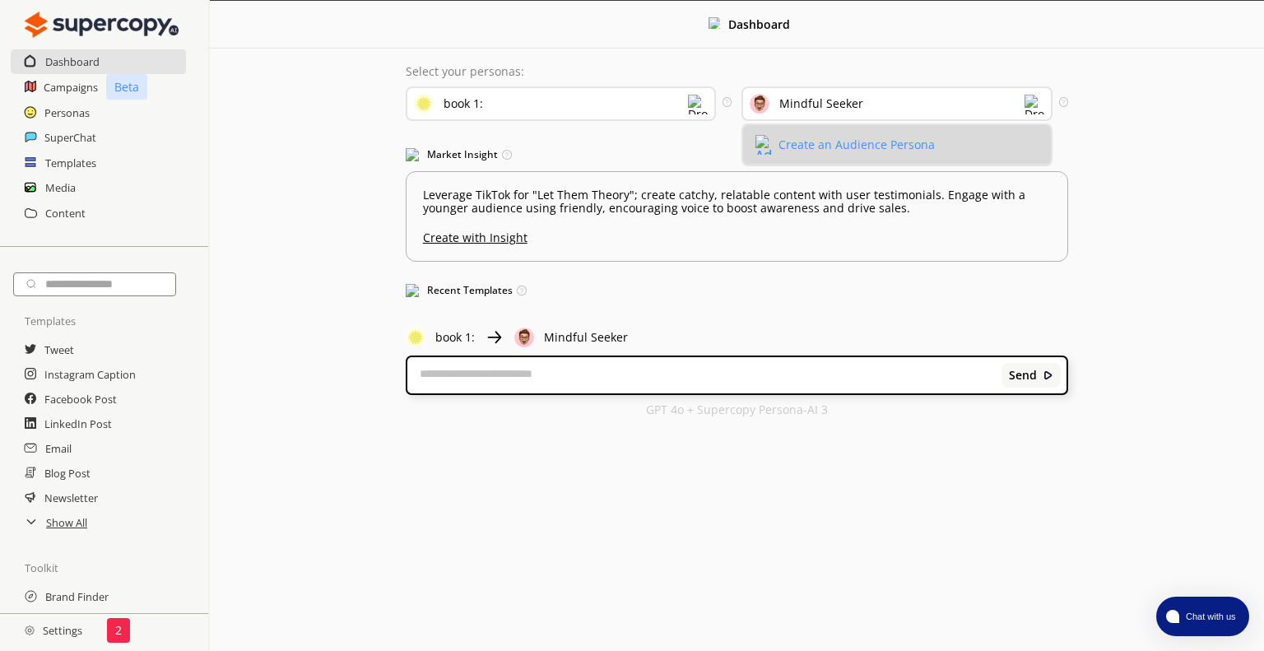
click at [908, 146] on div "Create an Audience Persona" at bounding box center [856, 144] width 156 height 13
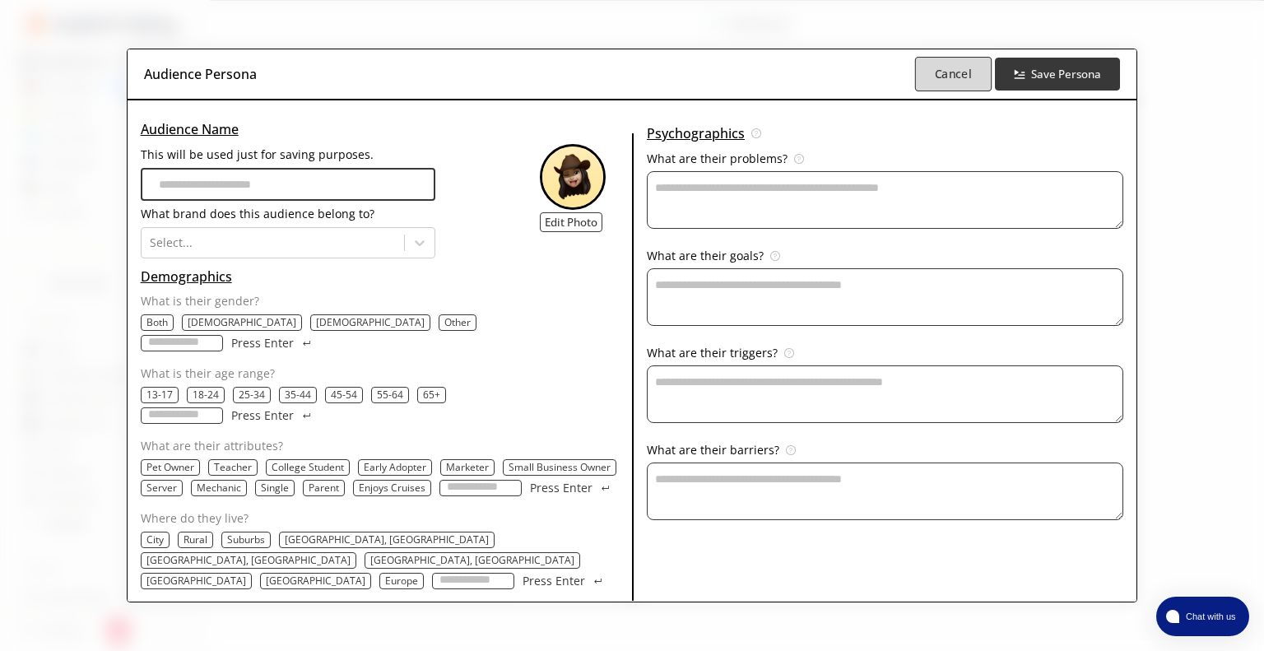
click at [968, 82] on b "Cancel" at bounding box center [953, 75] width 37 height 16
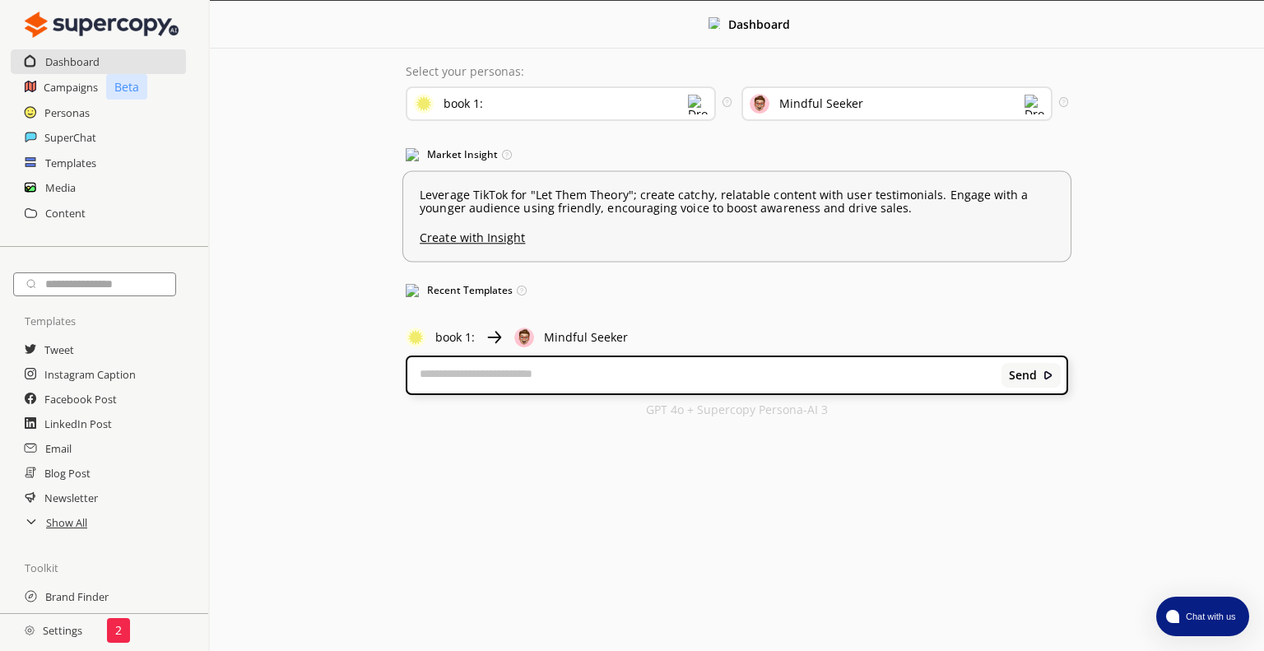
click at [516, 239] on u "Create with Insight" at bounding box center [737, 233] width 634 height 21
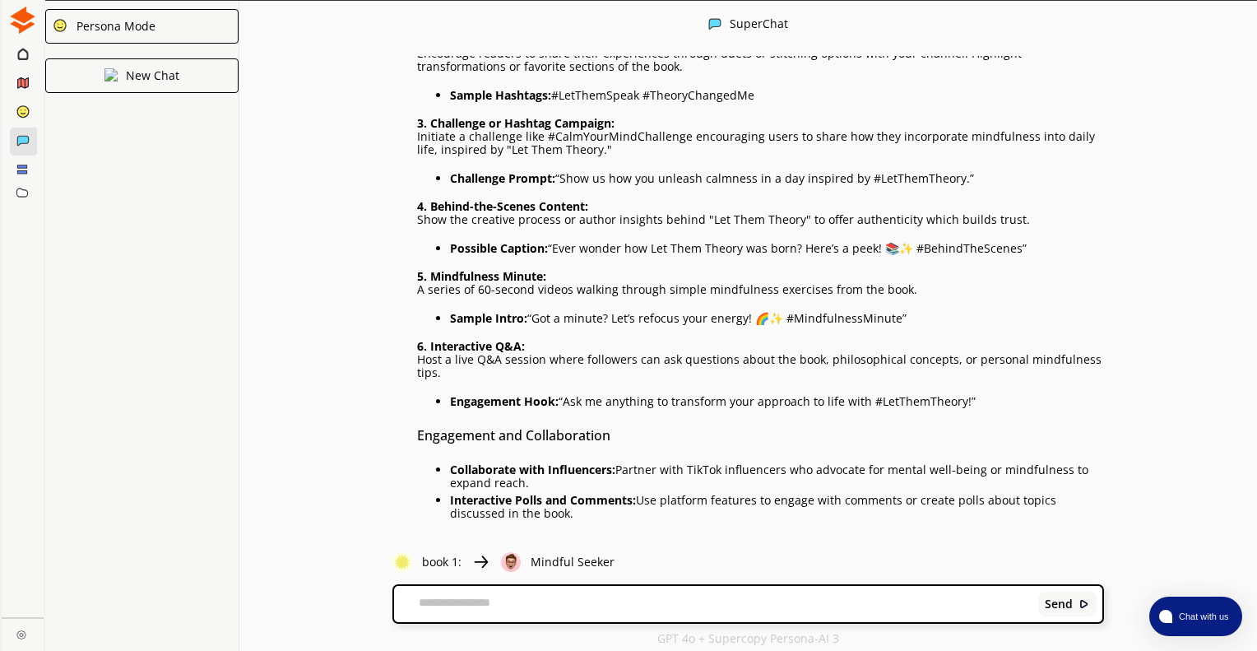
scroll to position [485, 0]
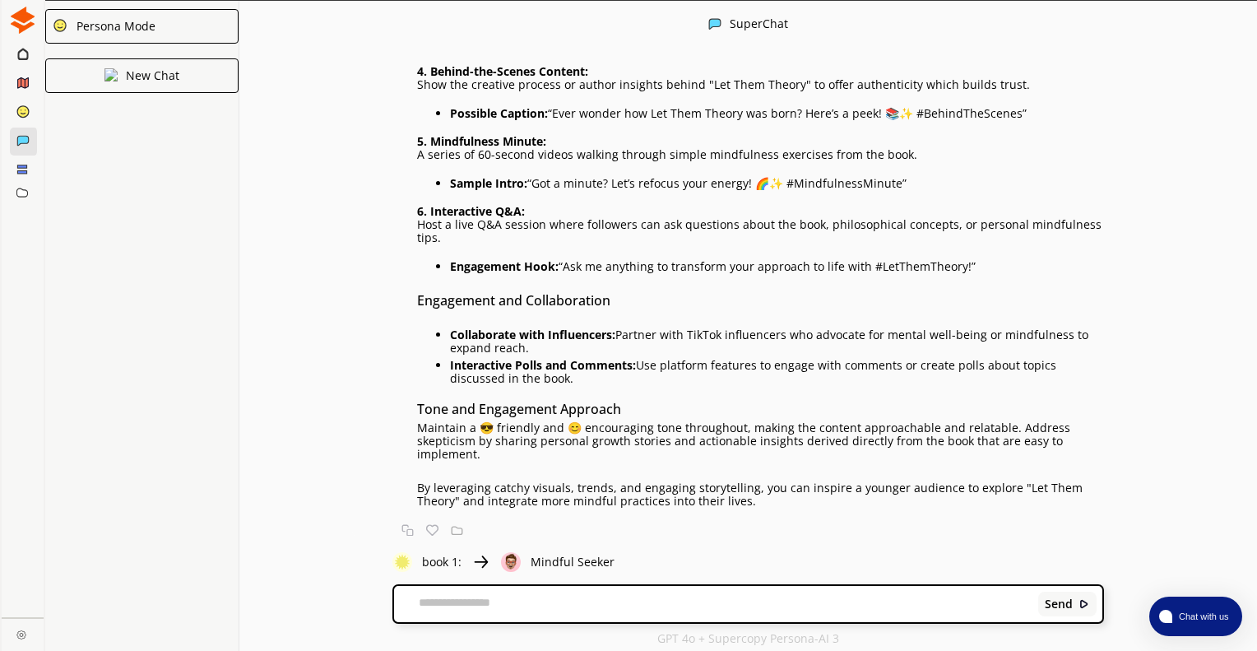
click at [24, 78] on icon at bounding box center [23, 83] width 12 height 12
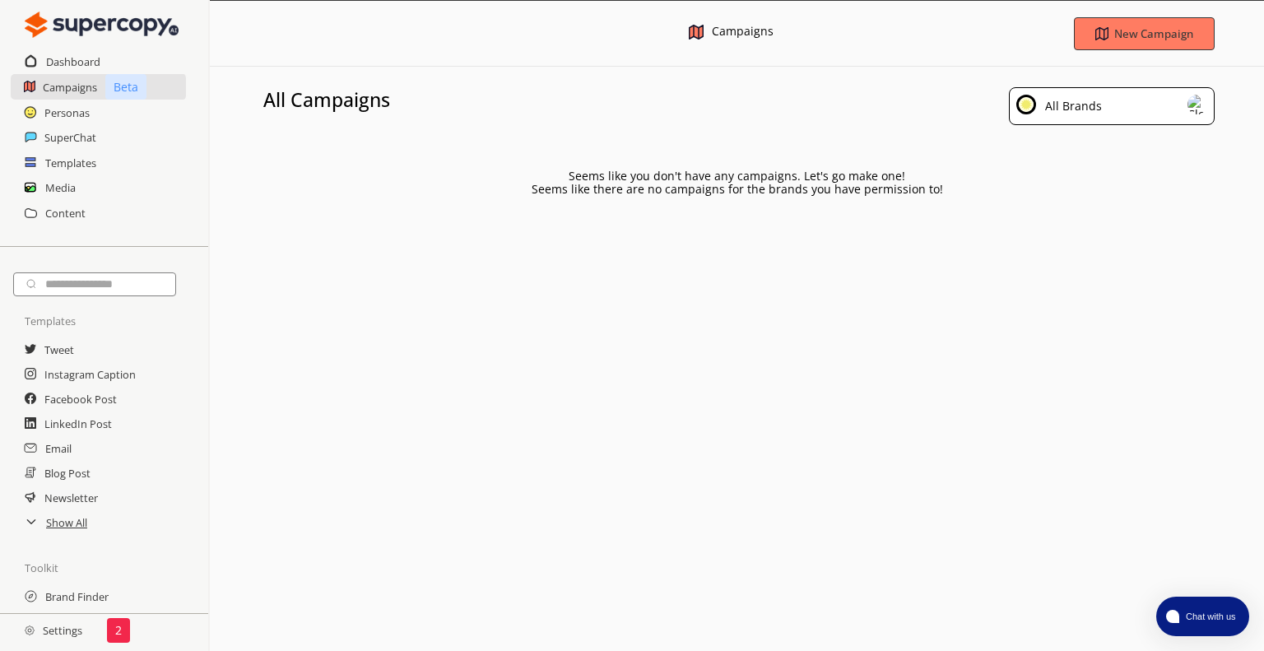
click at [40, 116] on div "Personas" at bounding box center [104, 112] width 208 height 25
click at [64, 64] on h2 "Dashboard" at bounding box center [73, 61] width 55 height 25
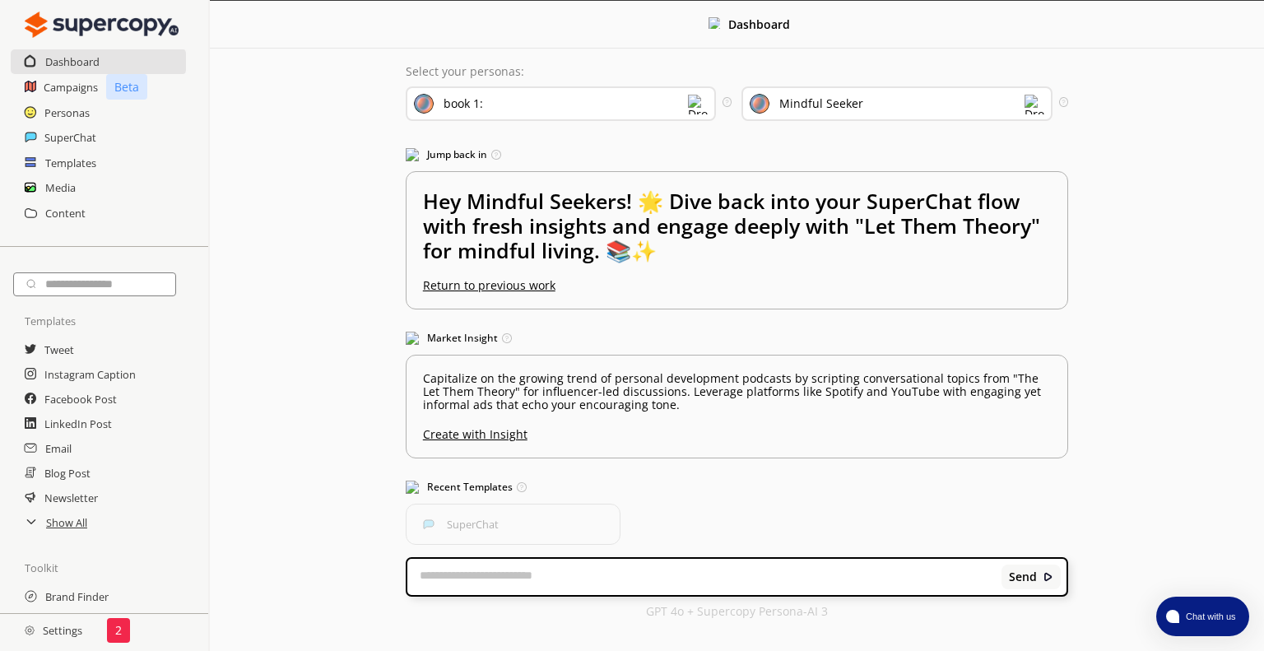
click at [811, 118] on div "Mindful Seeker" at bounding box center [896, 103] width 310 height 35
click at [688, 109] on img at bounding box center [698, 105] width 20 height 20
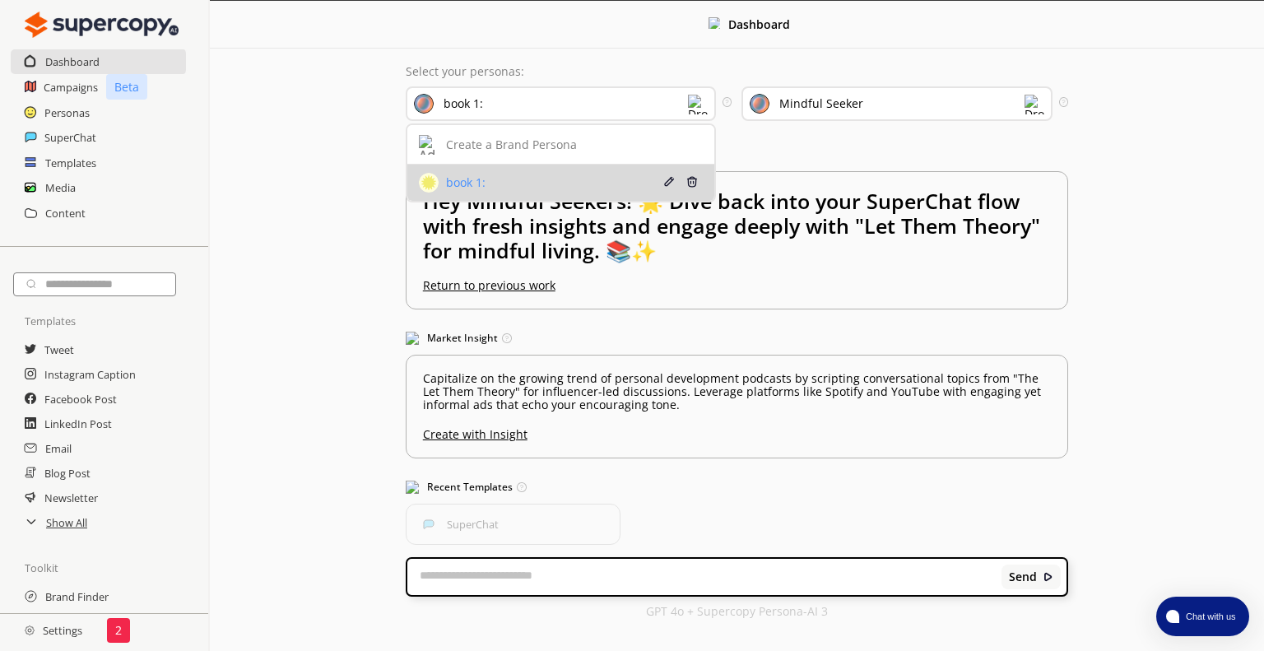
click at [611, 188] on div "book 1:" at bounding box center [537, 183] width 236 height 20
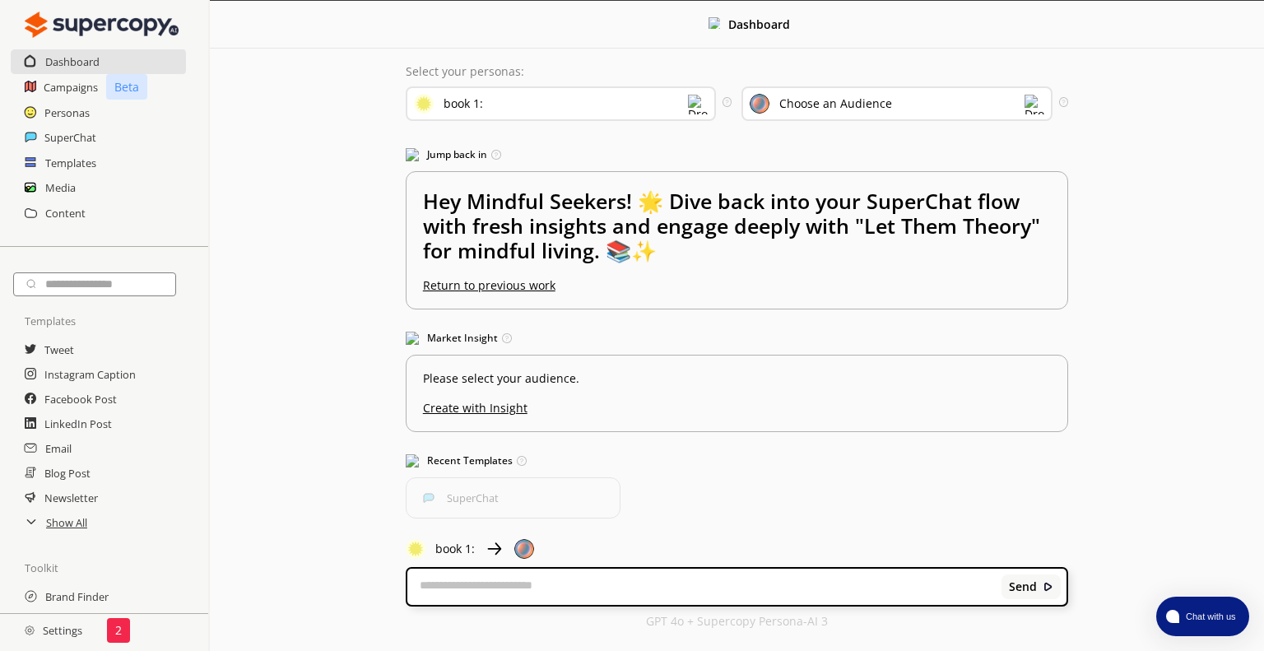
click at [814, 111] on div "Choose an Audience" at bounding box center [821, 104] width 142 height 18
click at [63, 113] on h2 "Personas" at bounding box center [67, 112] width 46 height 25
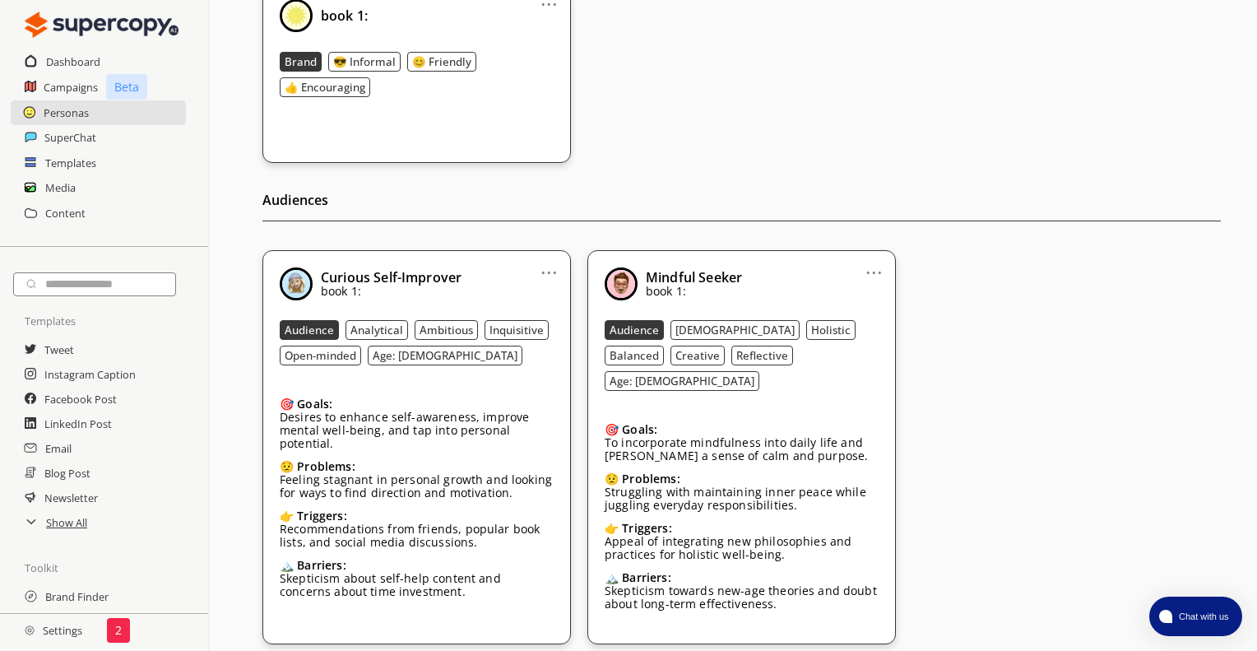
scroll to position [281, 0]
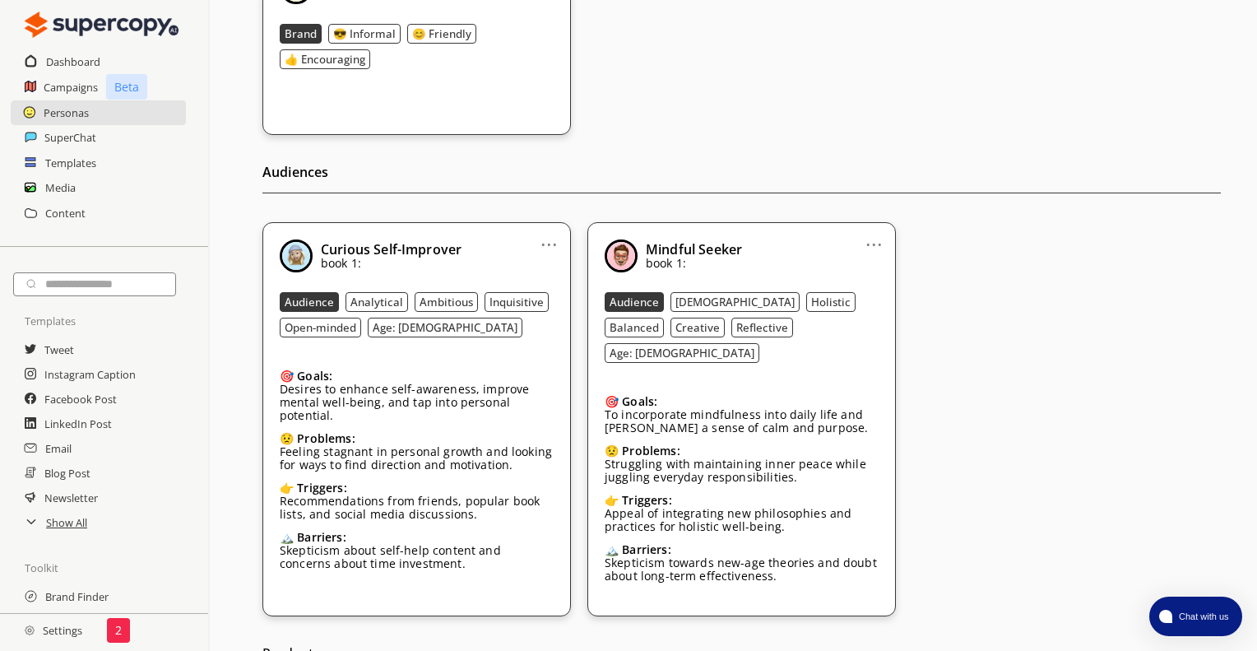
click at [486, 447] on p "Feeling stagnant in personal growth and looking for ways to find direction and …" at bounding box center [417, 458] width 274 height 26
